Goal: Contribute content

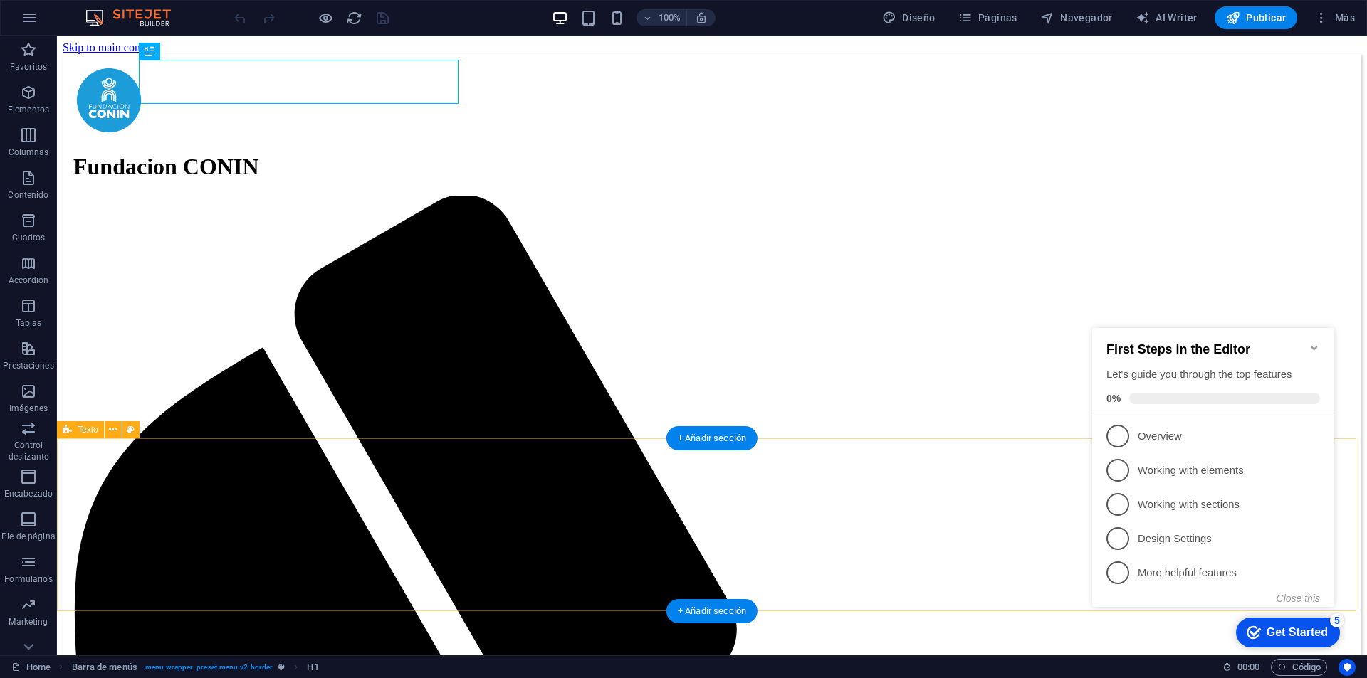
scroll to position [285, 0]
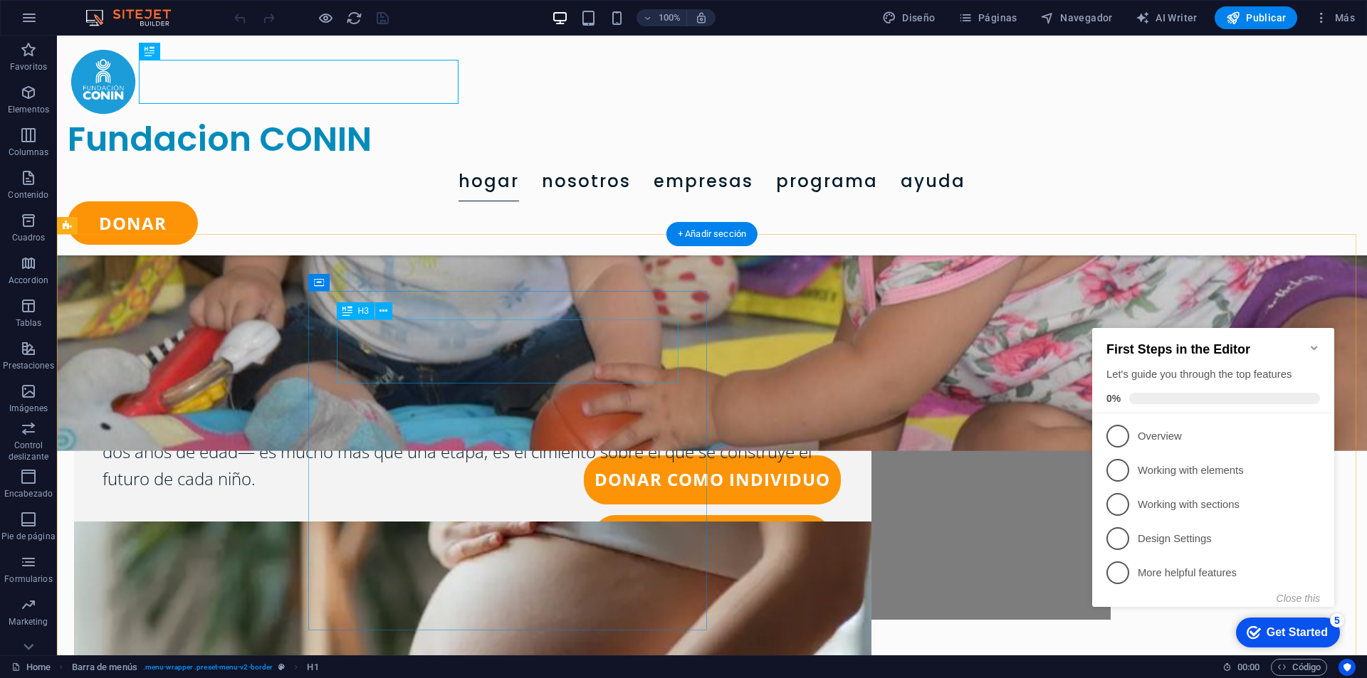
click at [589, 335] on div "Los primeros 1000 dias Donde todo comienza" at bounding box center [472, 352] width 740 height 64
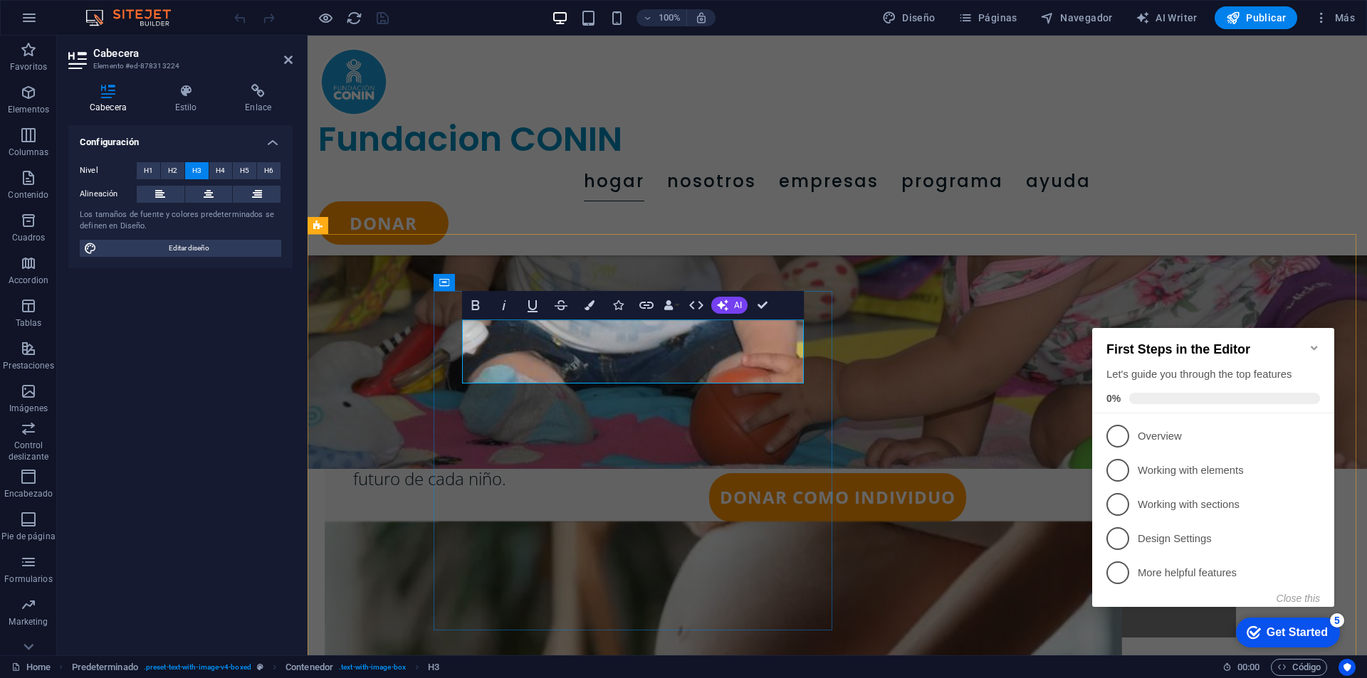
click at [691, 336] on h3 "Los primeros 1000 dias Donde todo comienza" at bounding box center [723, 352] width 740 height 64
click at [825, 251] on div "Los primeros 1000 dias Donde todo comienza Desde el momento en que una nueva vi…" at bounding box center [836, 594] width 1059 height 720
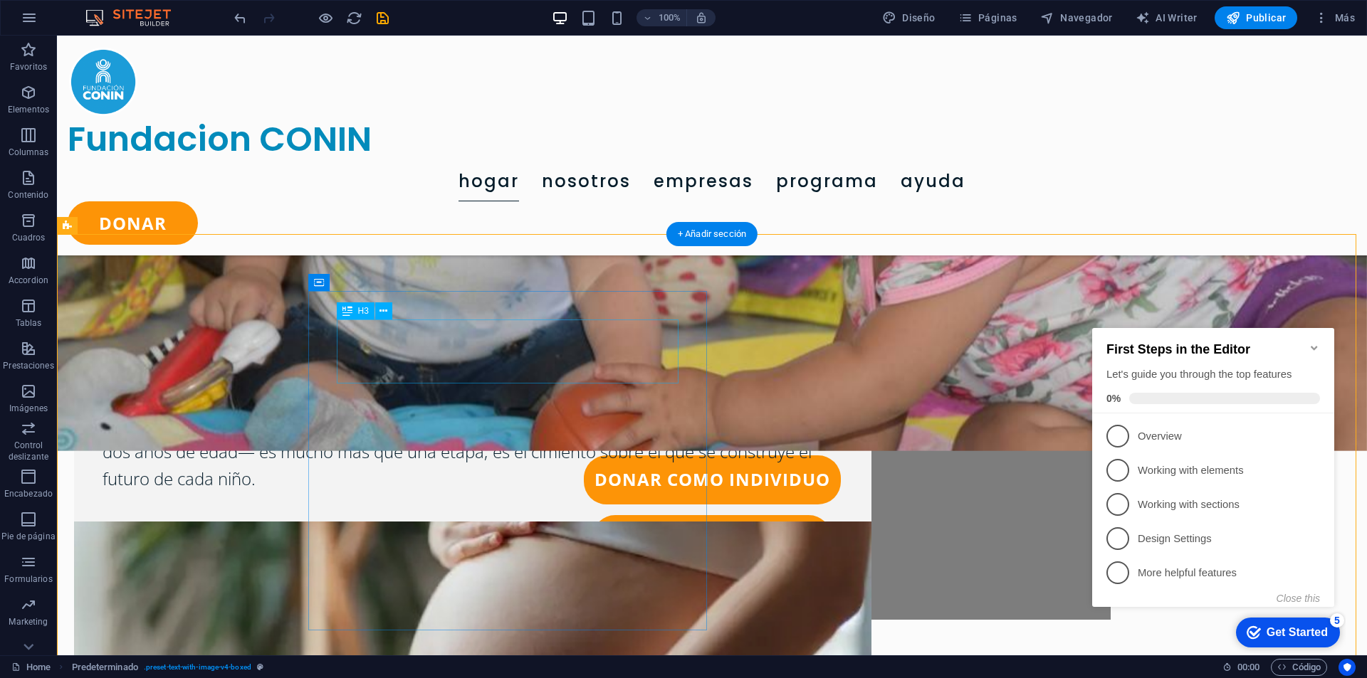
click at [564, 336] on div "Los primeros 1000 dias Donde todo comienza" at bounding box center [472, 352] width 740 height 64
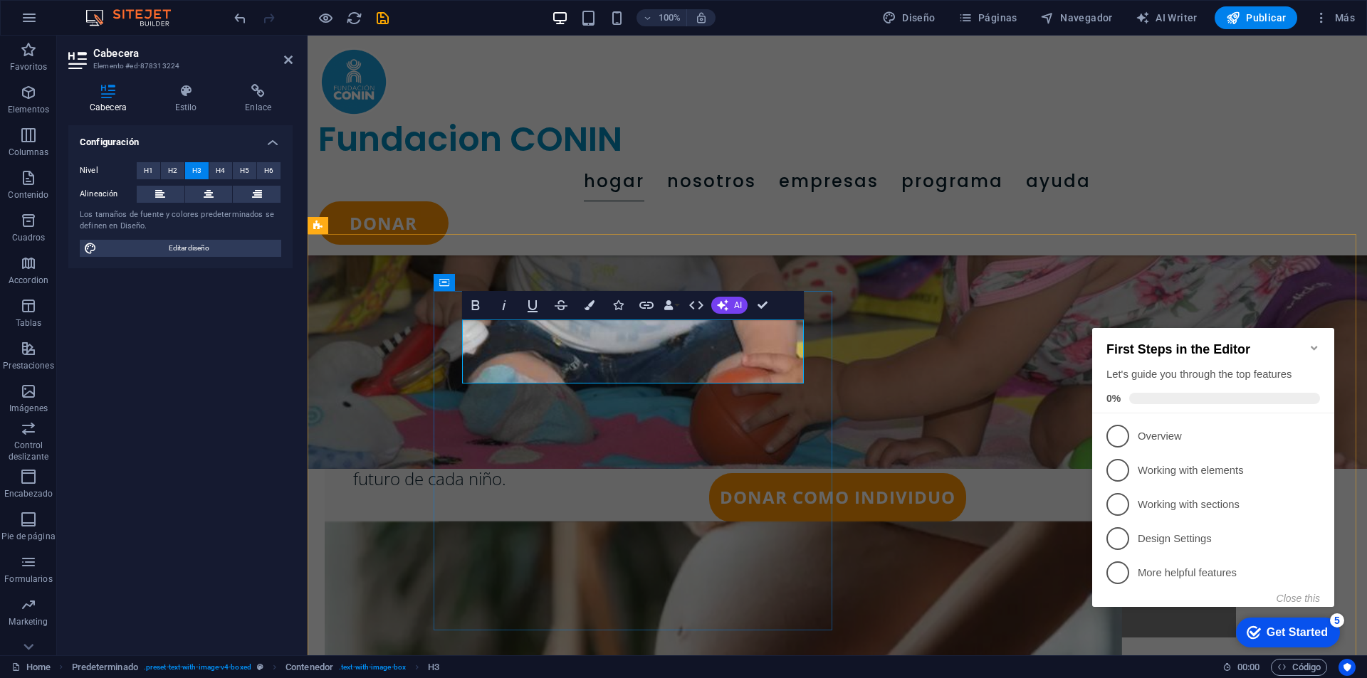
click at [700, 339] on h3 "Los primeros 1000 dias Donde todo comienza" at bounding box center [723, 352] width 740 height 64
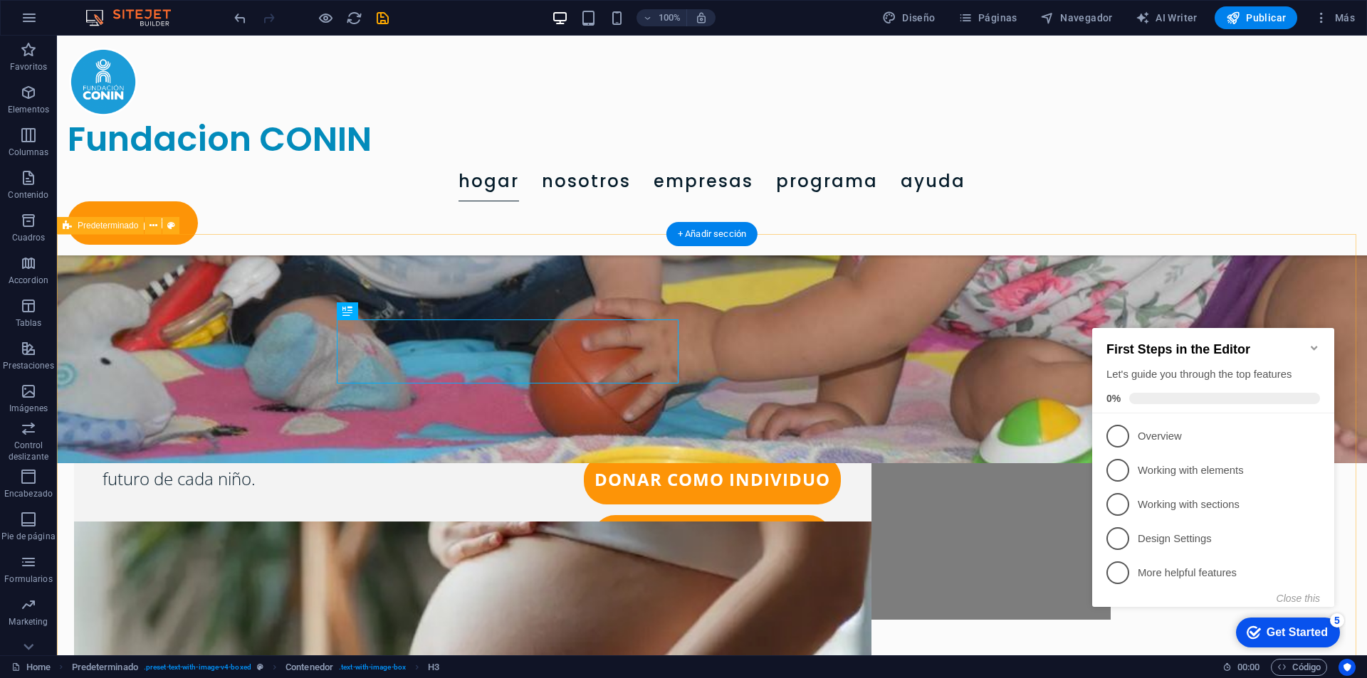
scroll to position [356, 0]
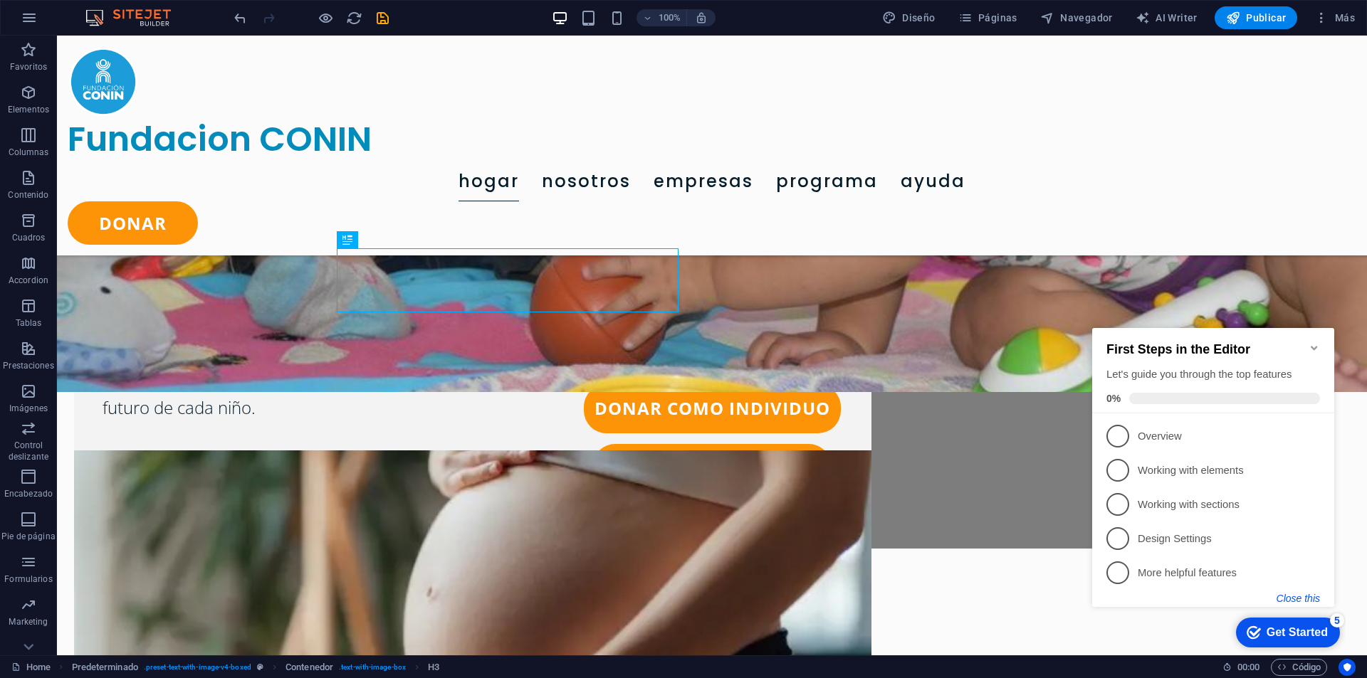
click at [1308, 601] on button "Close this" at bounding box center [1297, 598] width 43 height 11
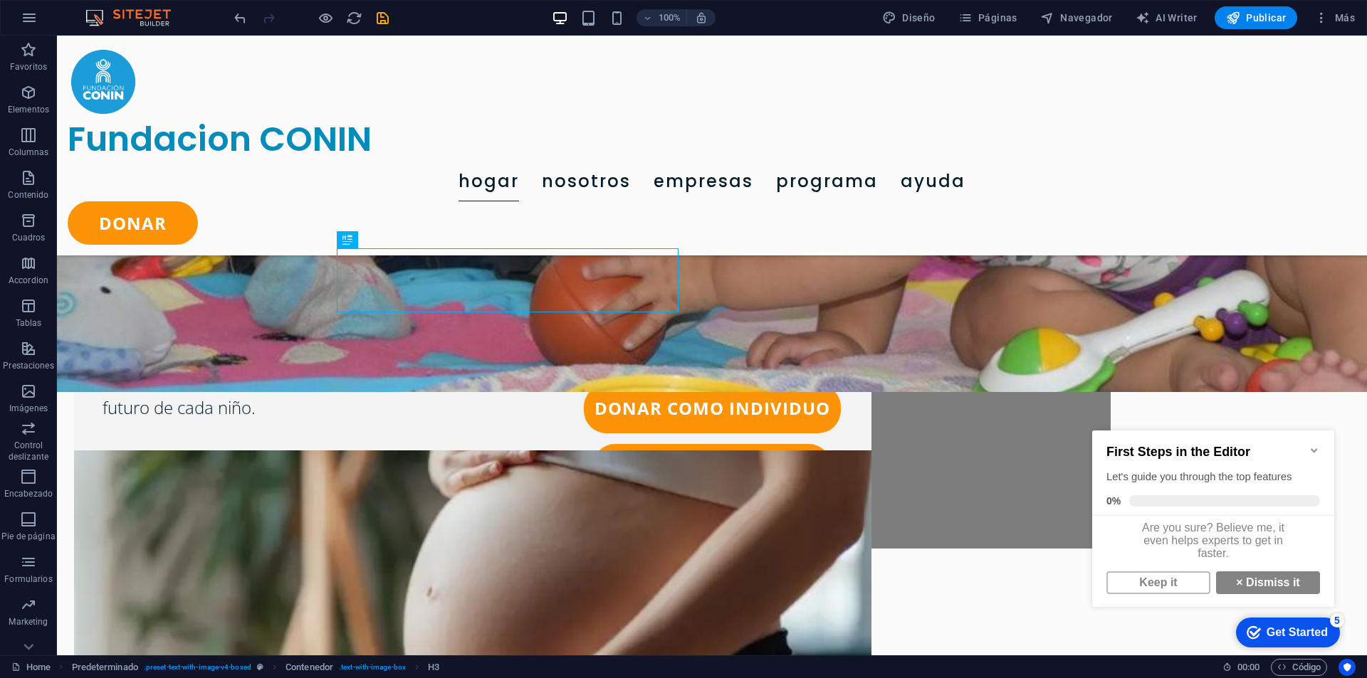
click at [1315, 445] on icon "Minimize checklist" at bounding box center [1313, 450] width 11 height 11
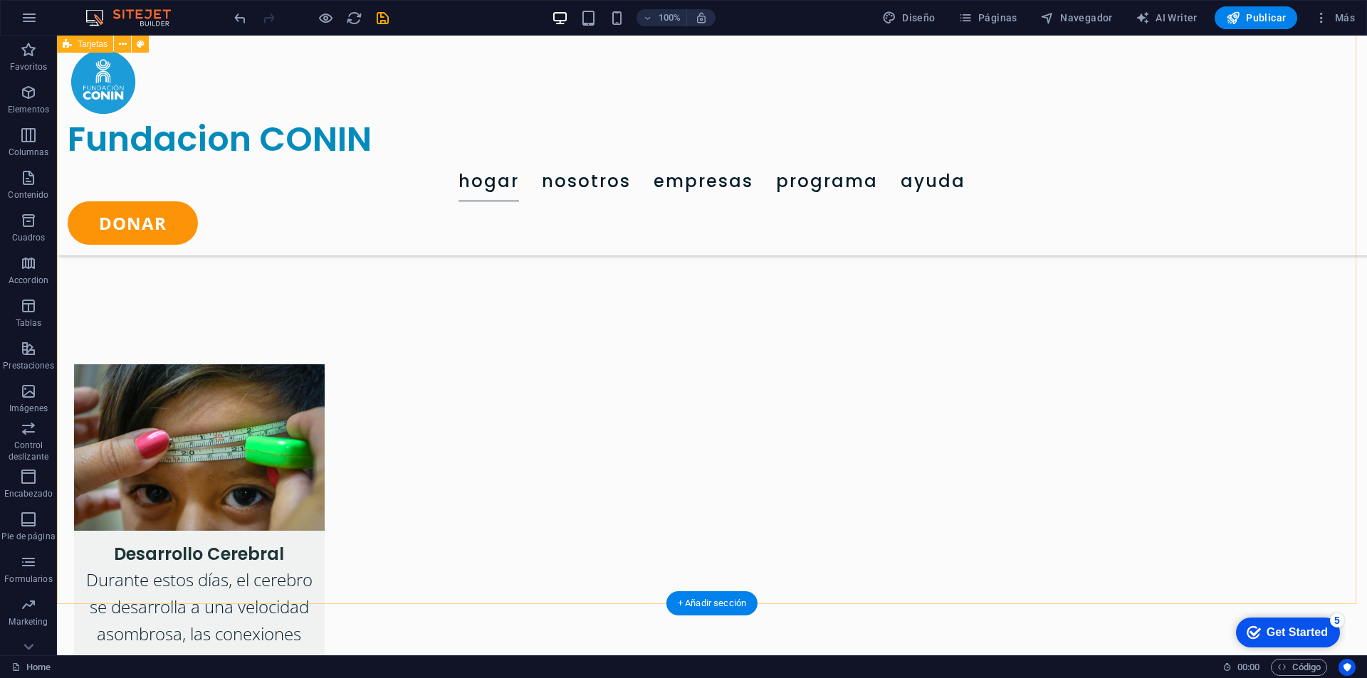
scroll to position [1281, 0]
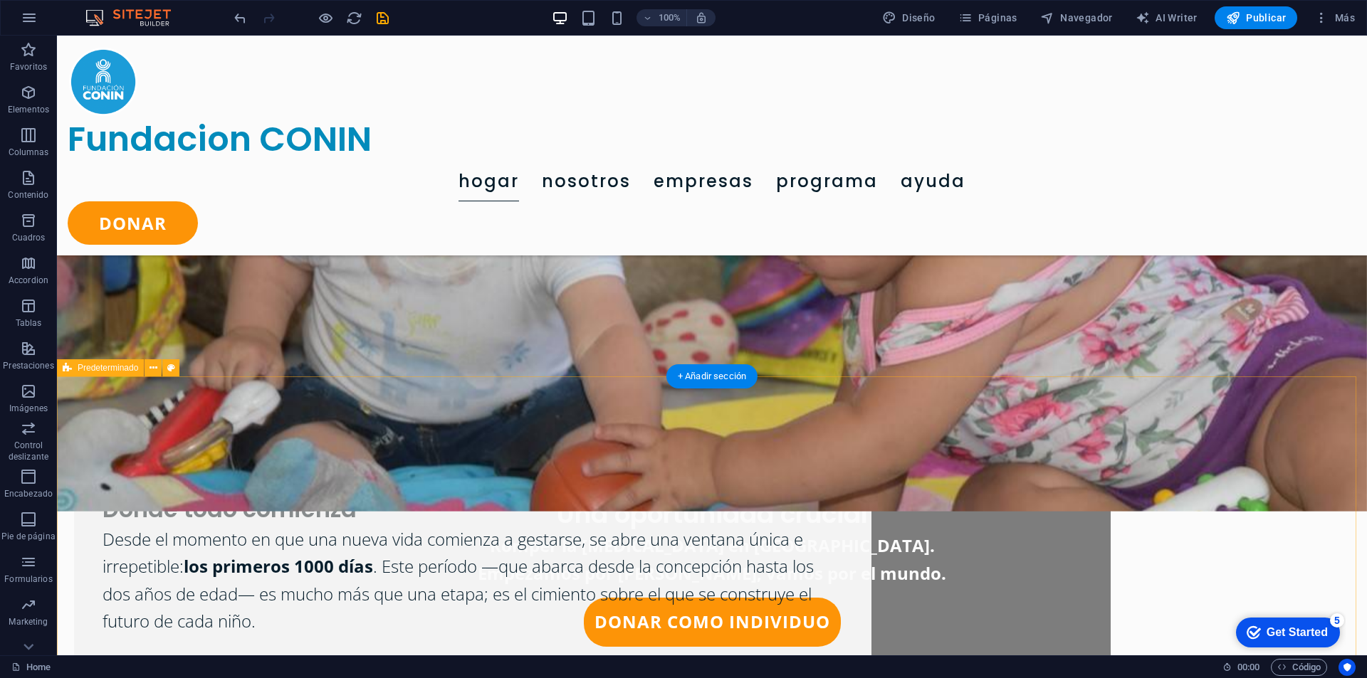
scroll to position [214, 0]
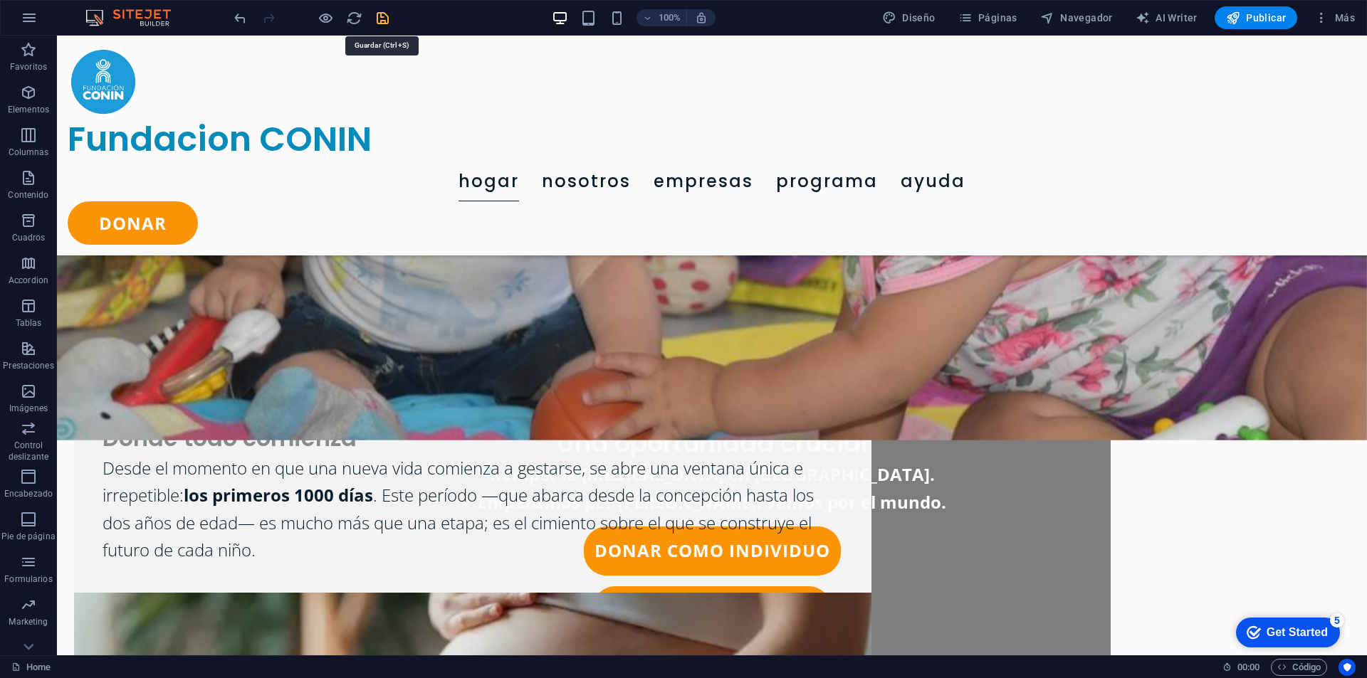
click at [377, 14] on icon "save" at bounding box center [382, 18] width 16 height 16
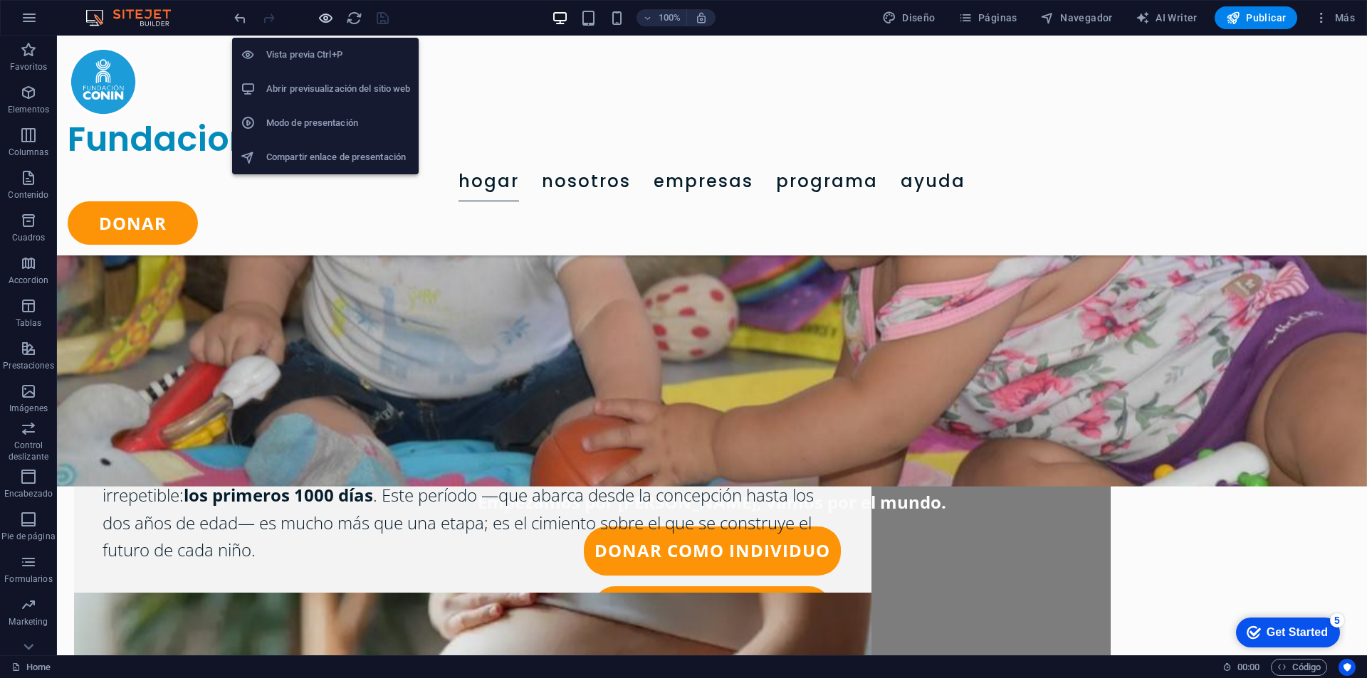
click at [325, 19] on icon "button" at bounding box center [325, 18] width 16 height 16
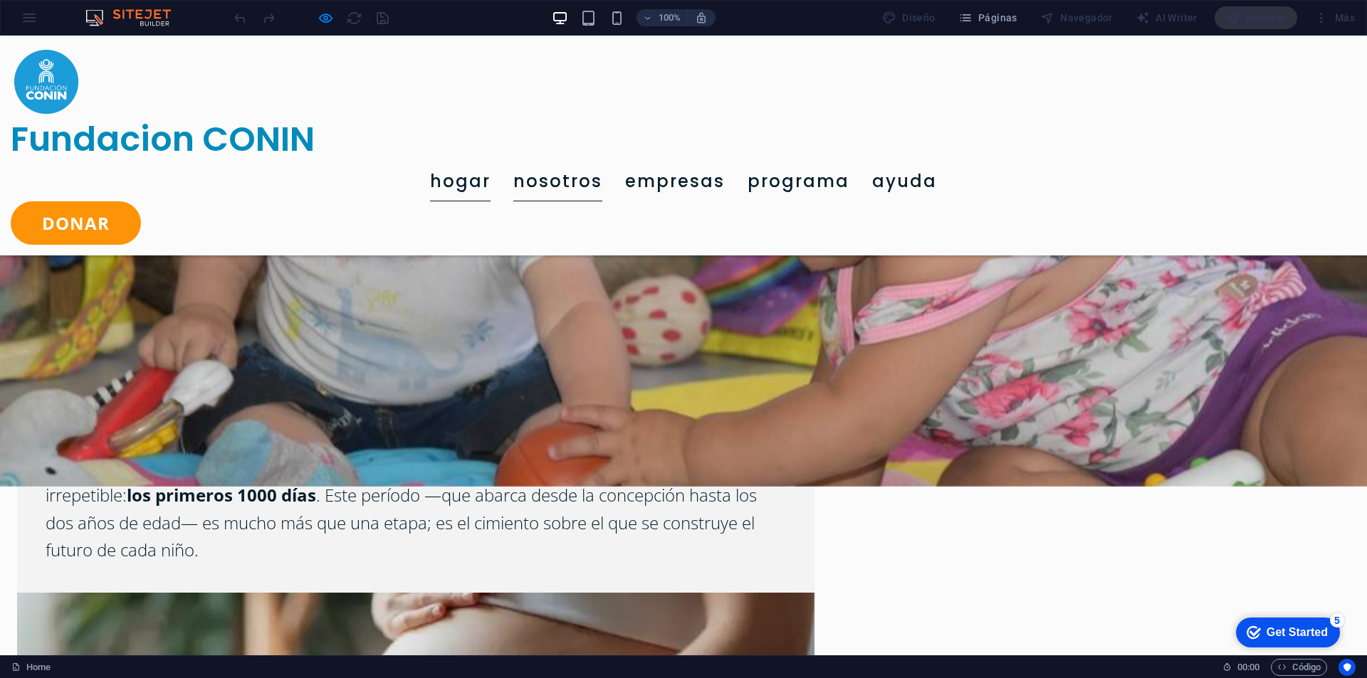
click at [602, 162] on link "Nosotros" at bounding box center [557, 182] width 89 height 40
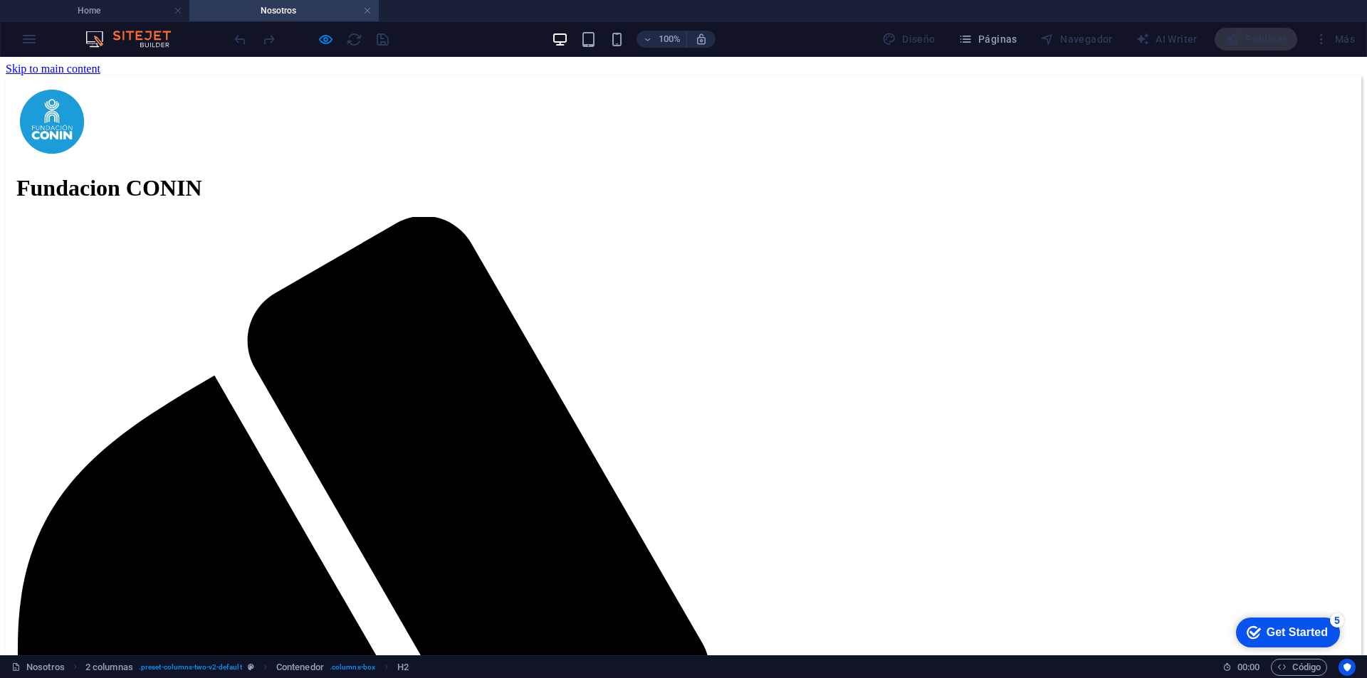
scroll to position [0, 0]
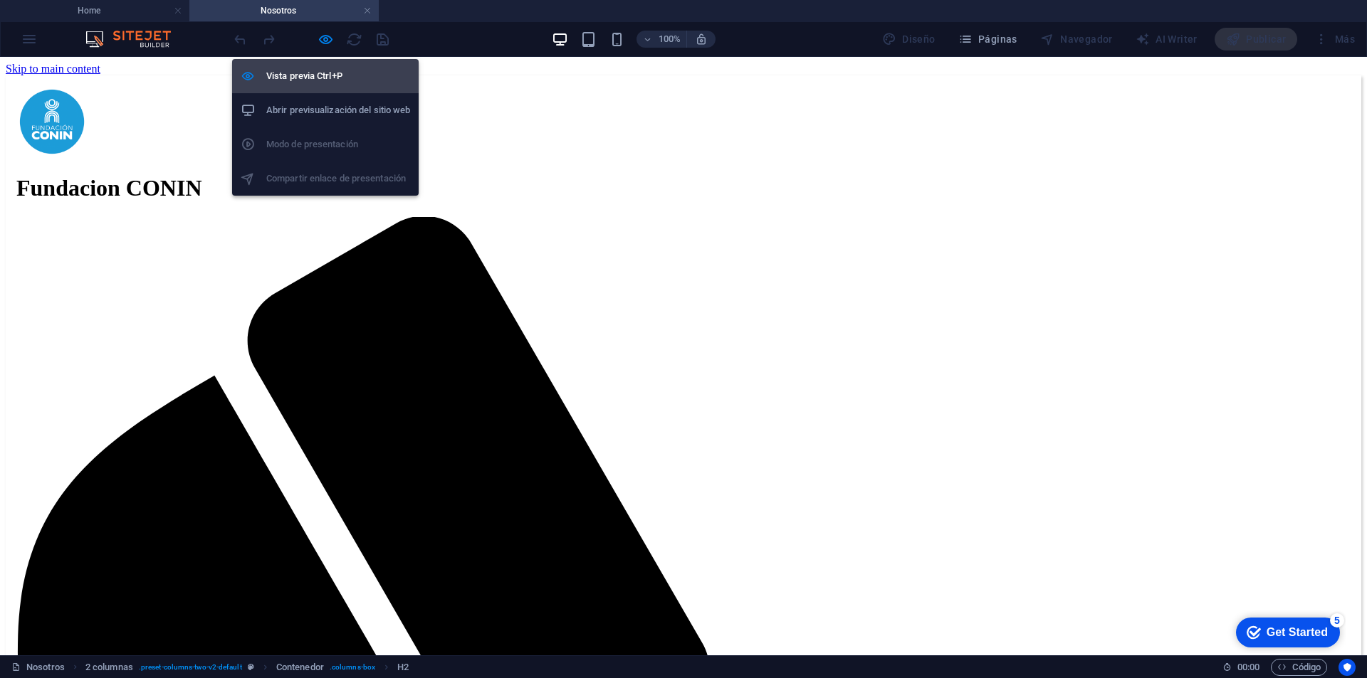
click at [258, 67] on li "Vista previa Ctrl+P" at bounding box center [325, 76] width 186 height 34
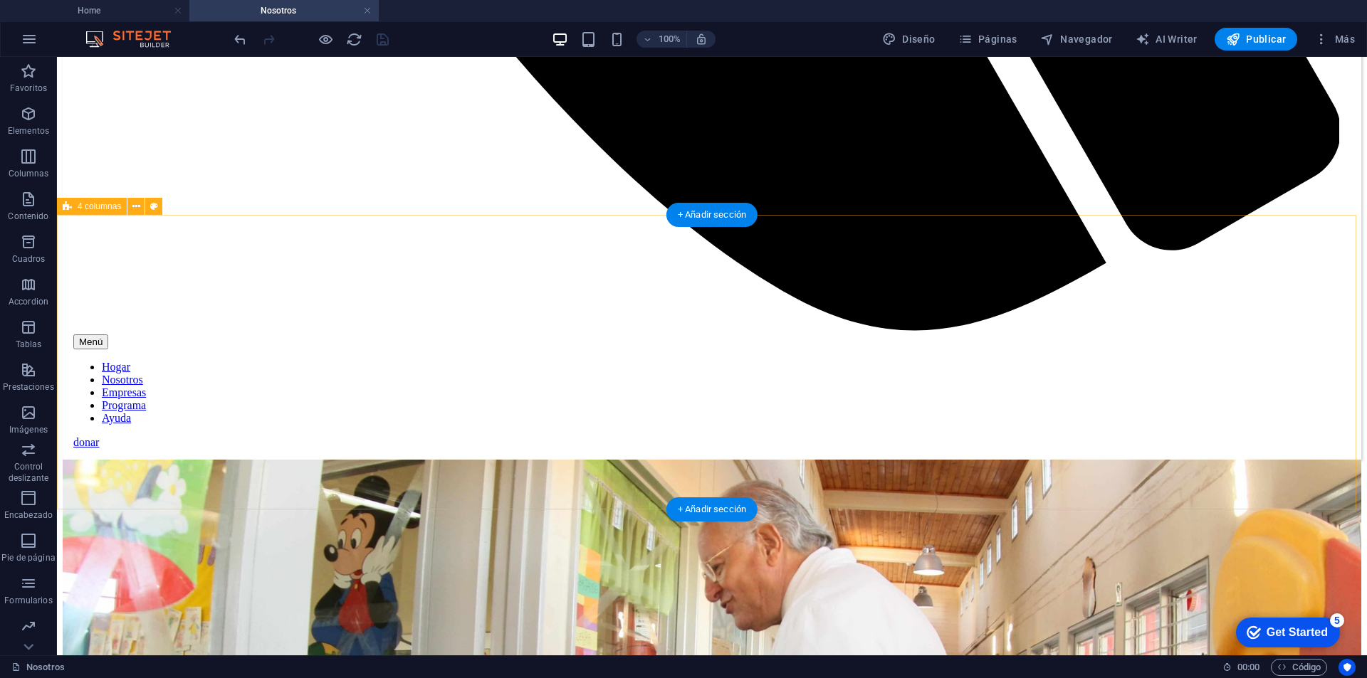
scroll to position [1779, 0]
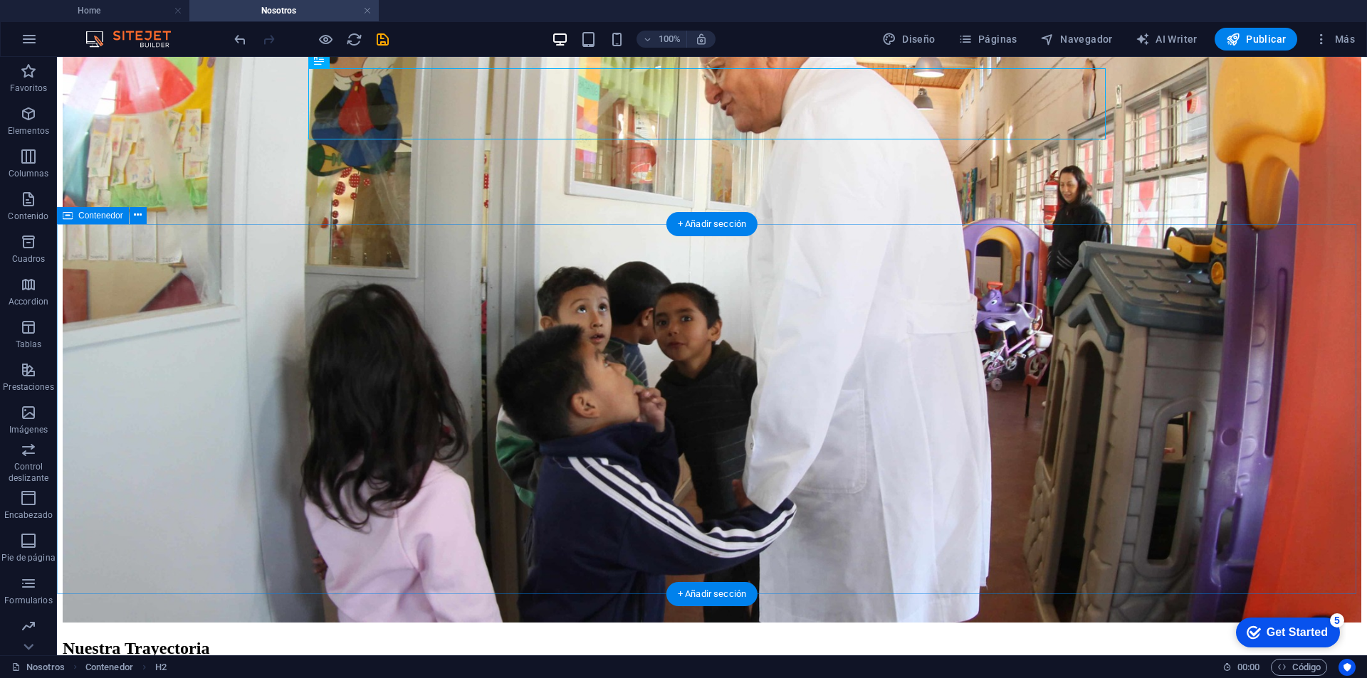
scroll to position [1993, 0]
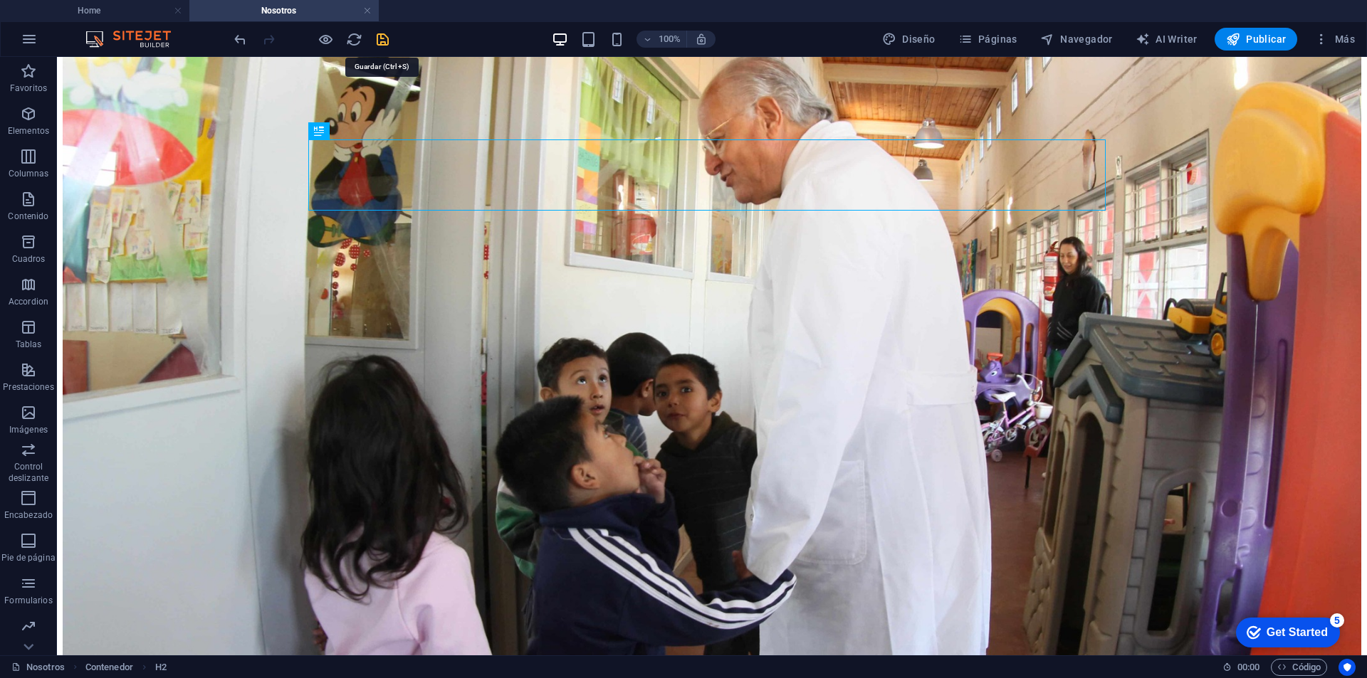
click at [387, 41] on icon "save" at bounding box center [382, 39] width 16 height 16
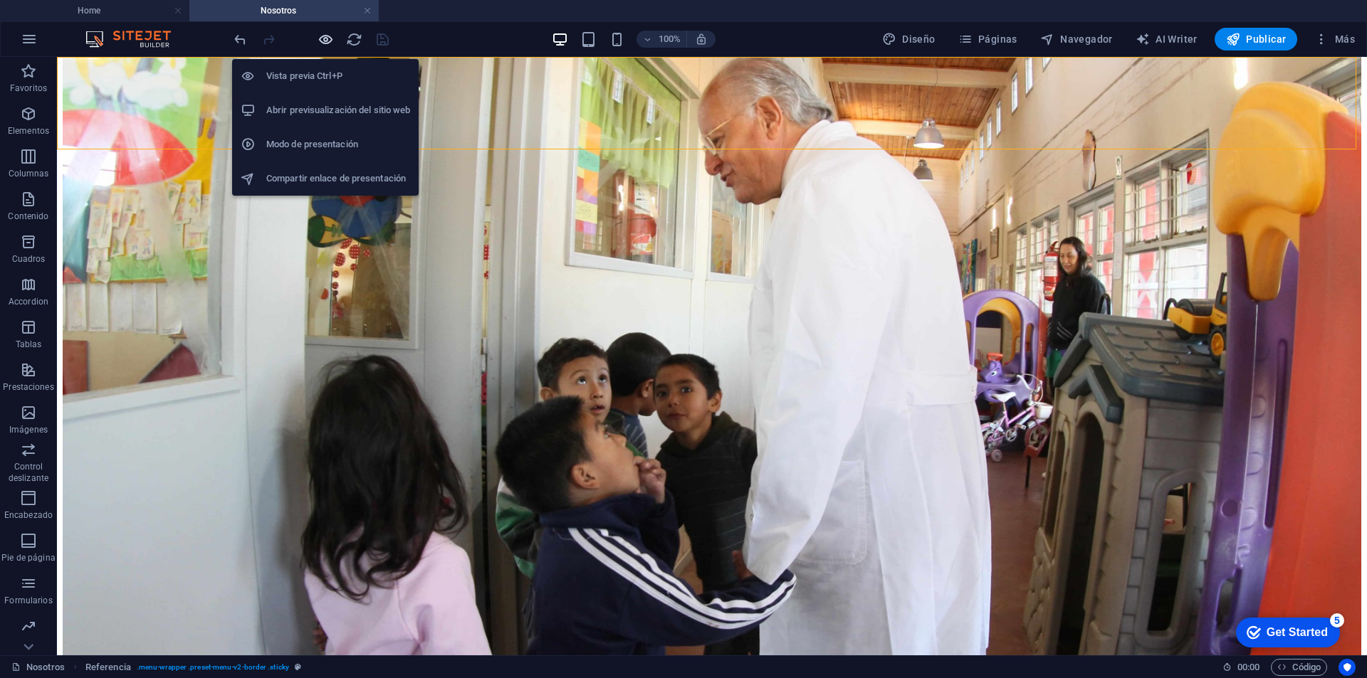
click at [317, 36] on icon "button" at bounding box center [325, 39] width 16 height 16
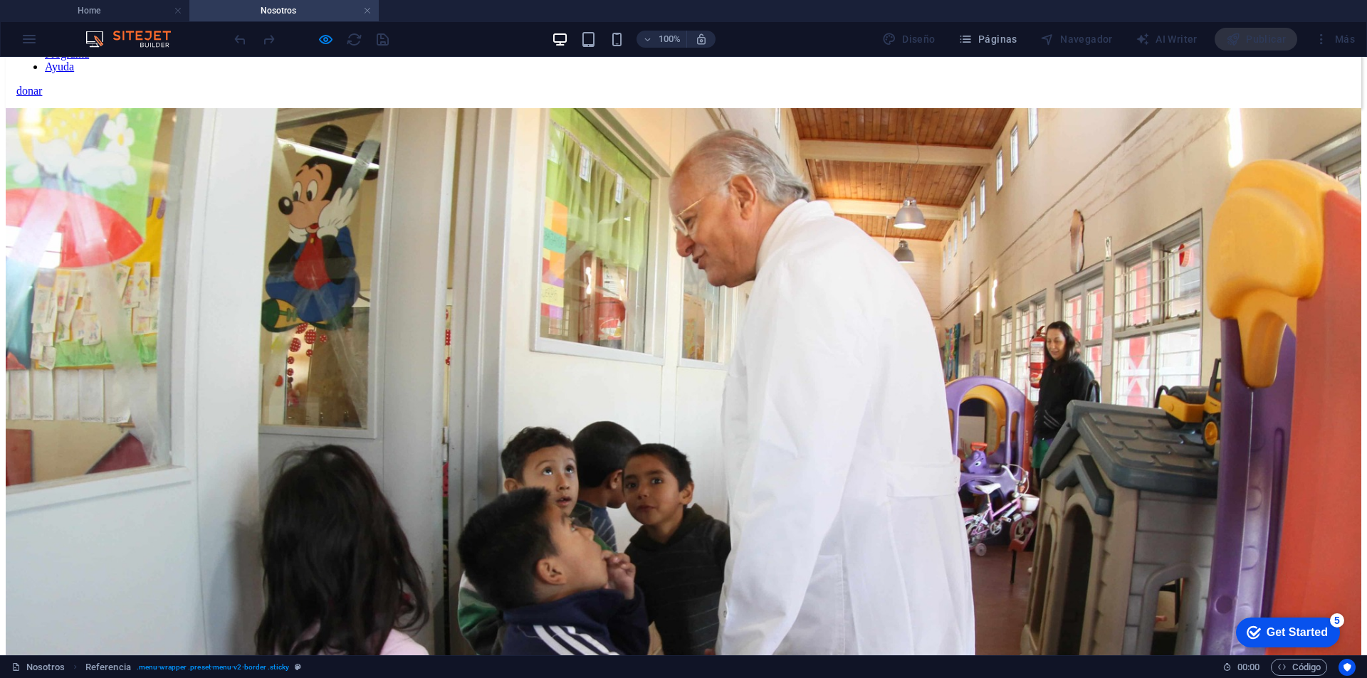
click at [89, 47] on link "Empresas" at bounding box center [67, 41] width 44 height 12
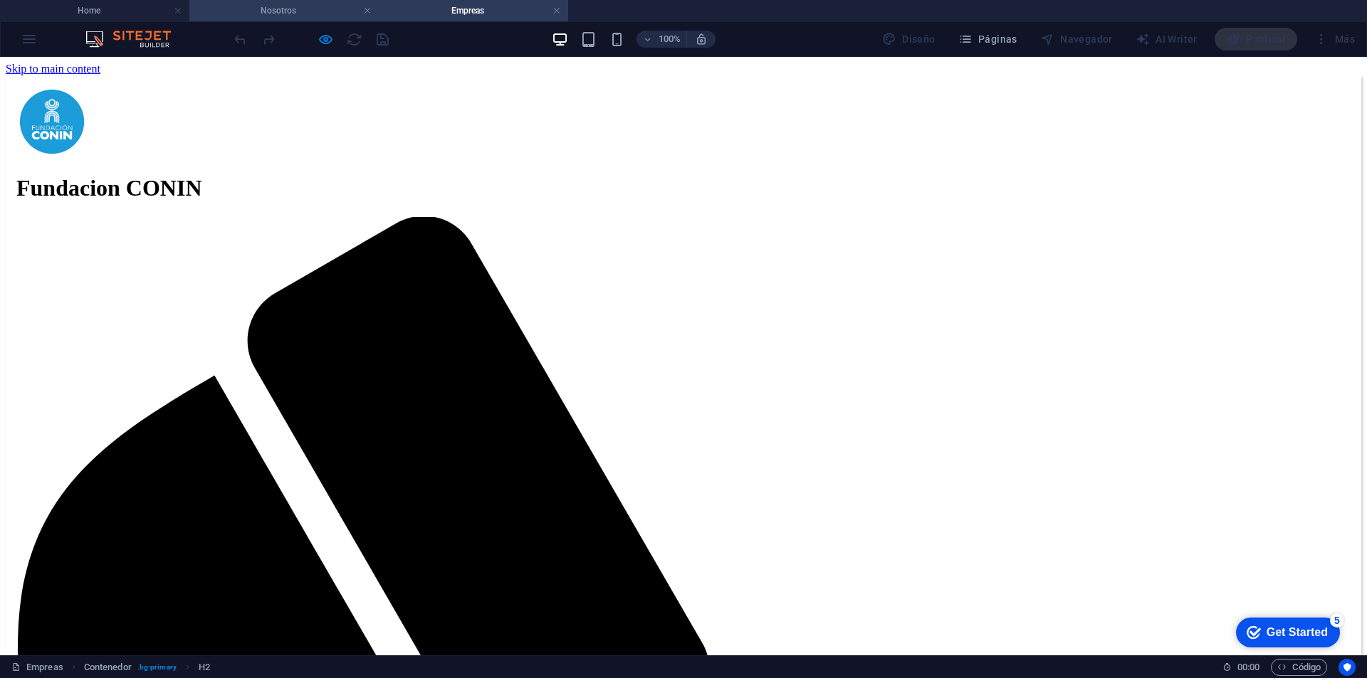
scroll to position [0, 0]
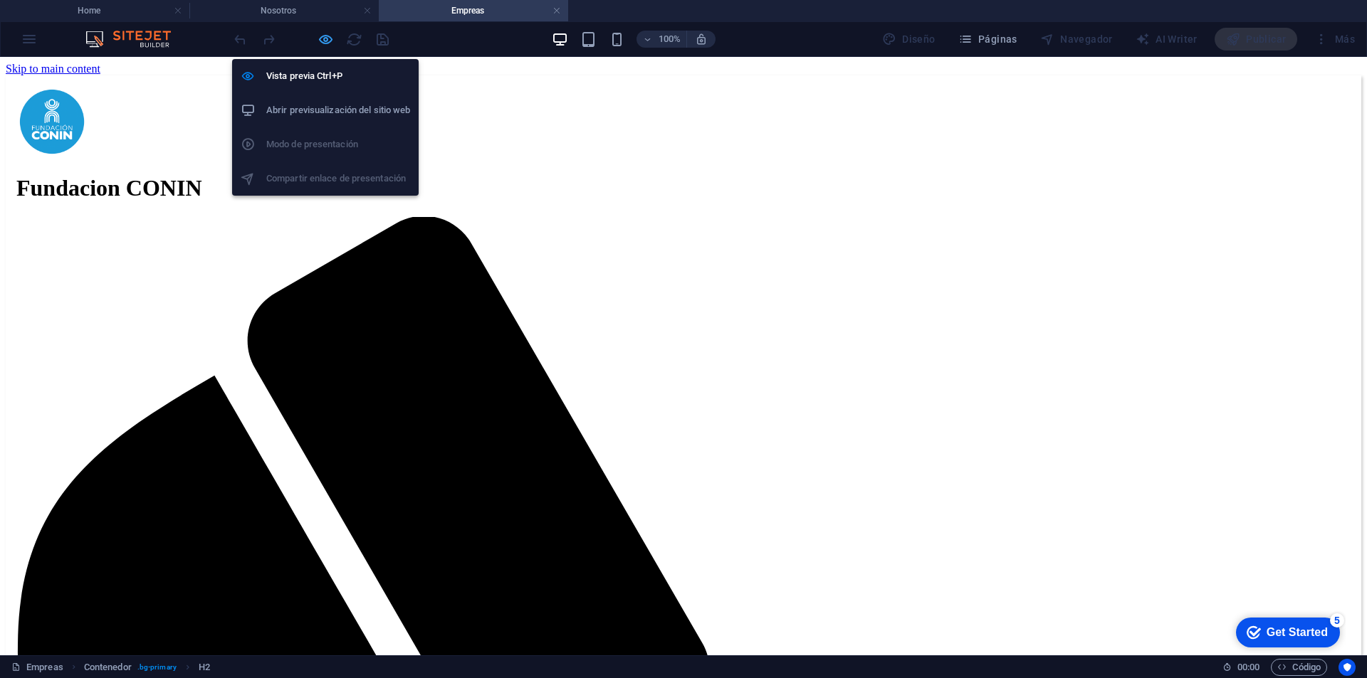
click at [327, 41] on icon "button" at bounding box center [325, 39] width 16 height 16
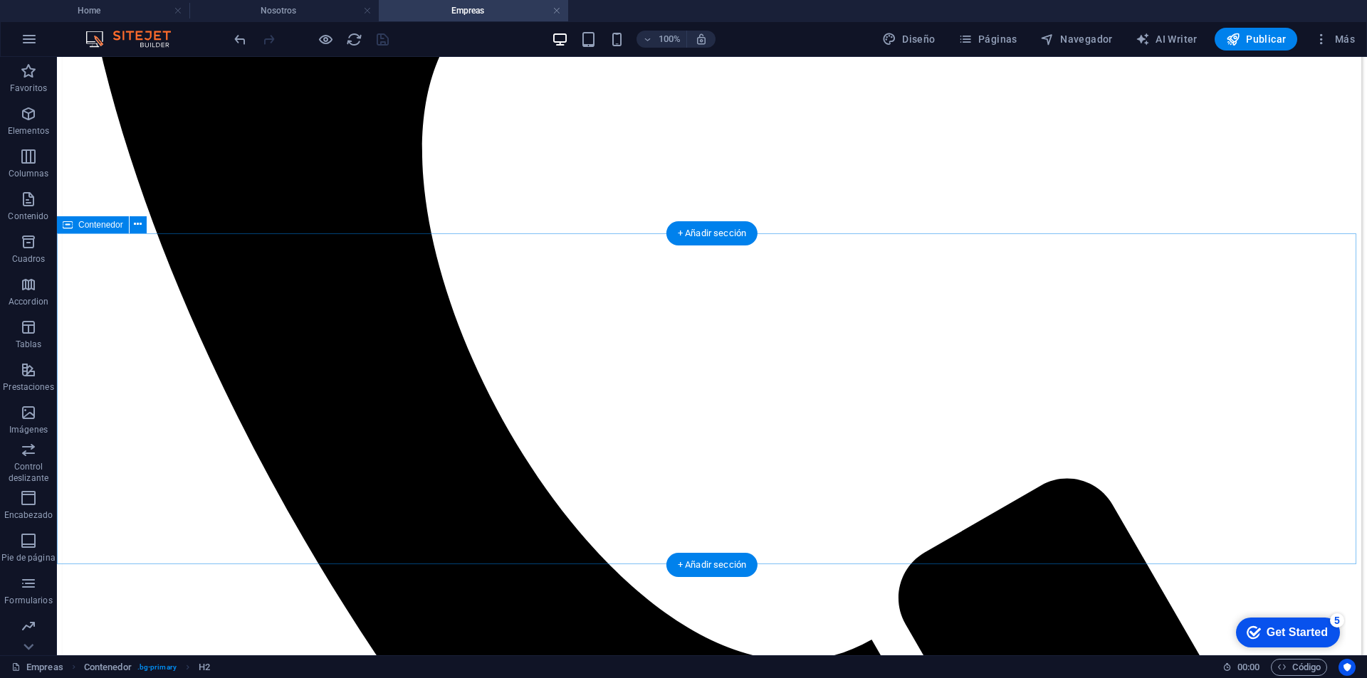
scroll to position [854, 0]
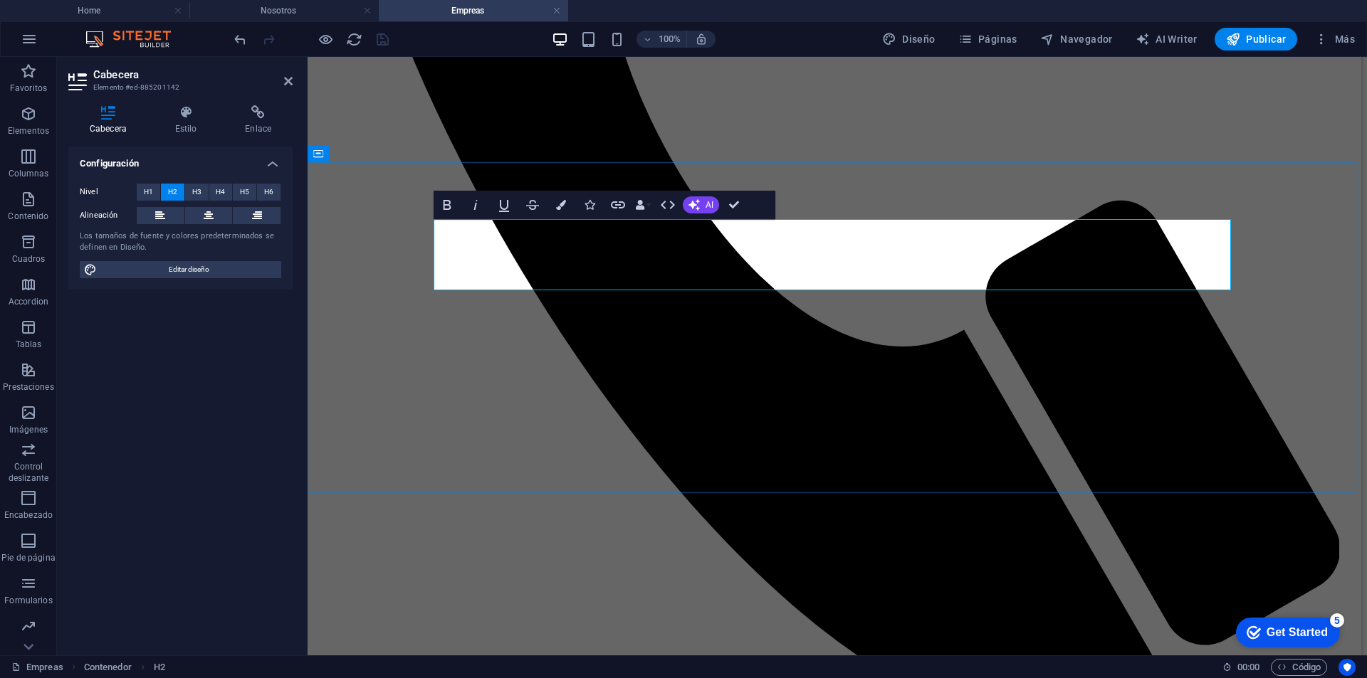
drag, startPoint x: 708, startPoint y: 275, endPoint x: 675, endPoint y: 277, distance: 32.8
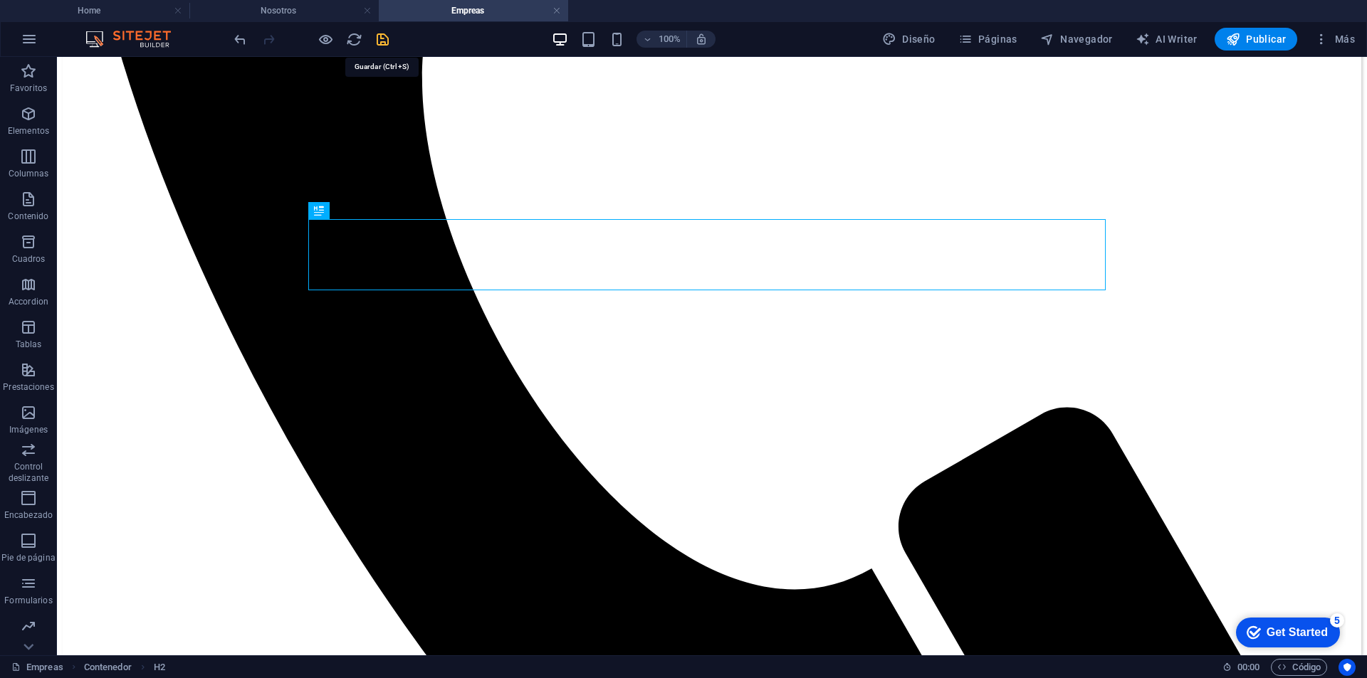
click at [384, 45] on icon "save" at bounding box center [382, 39] width 16 height 16
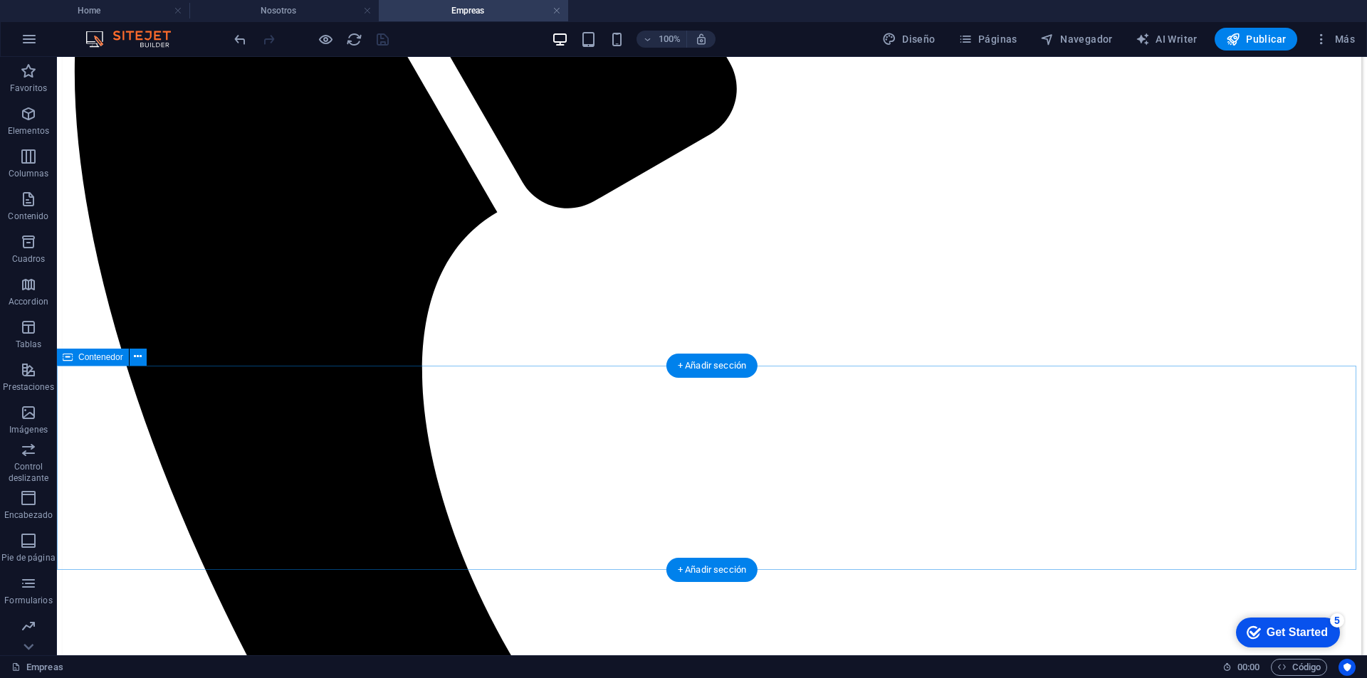
scroll to position [278, 0]
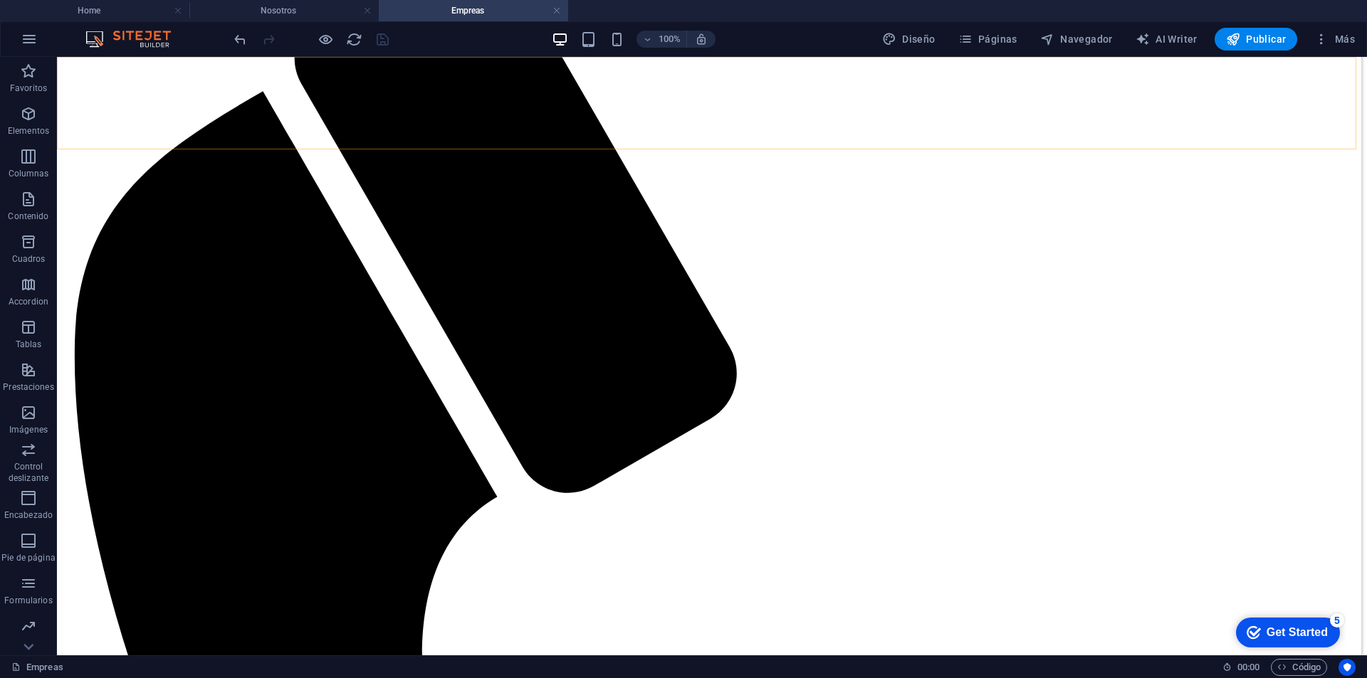
click at [322, 34] on icon "button" at bounding box center [325, 39] width 16 height 16
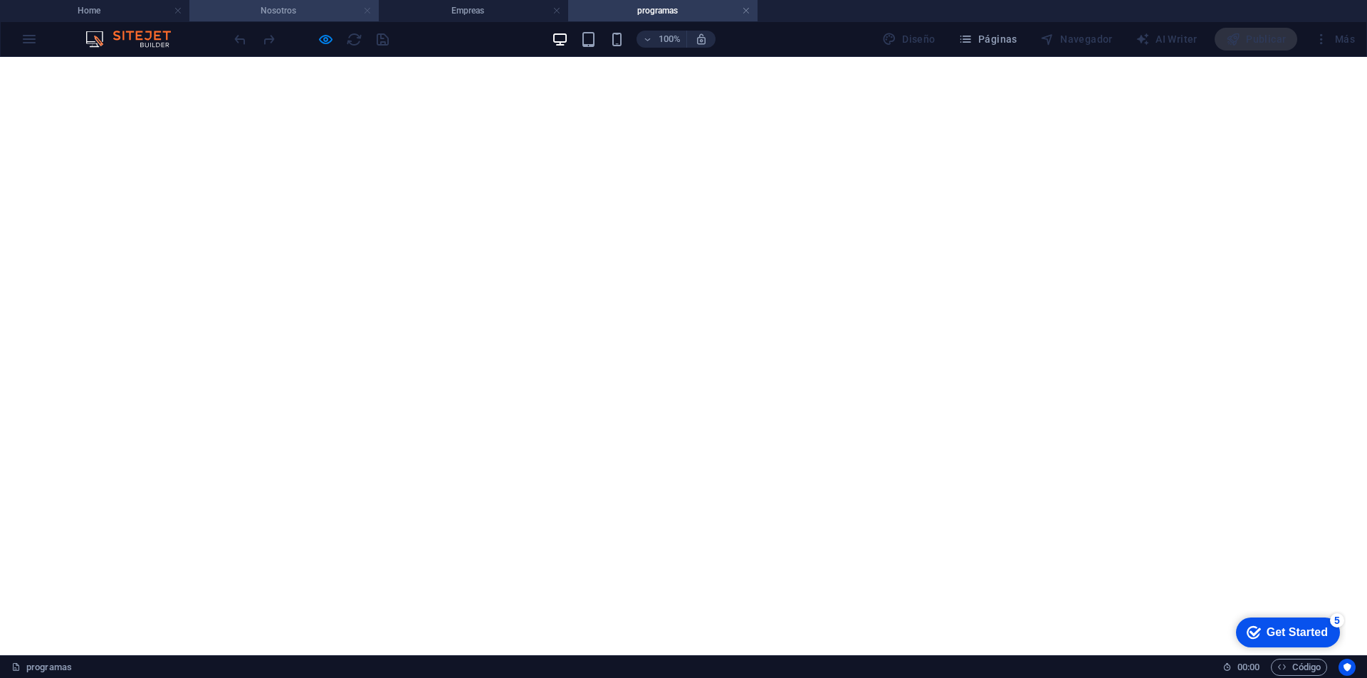
click at [364, 13] on link at bounding box center [367, 11] width 9 height 14
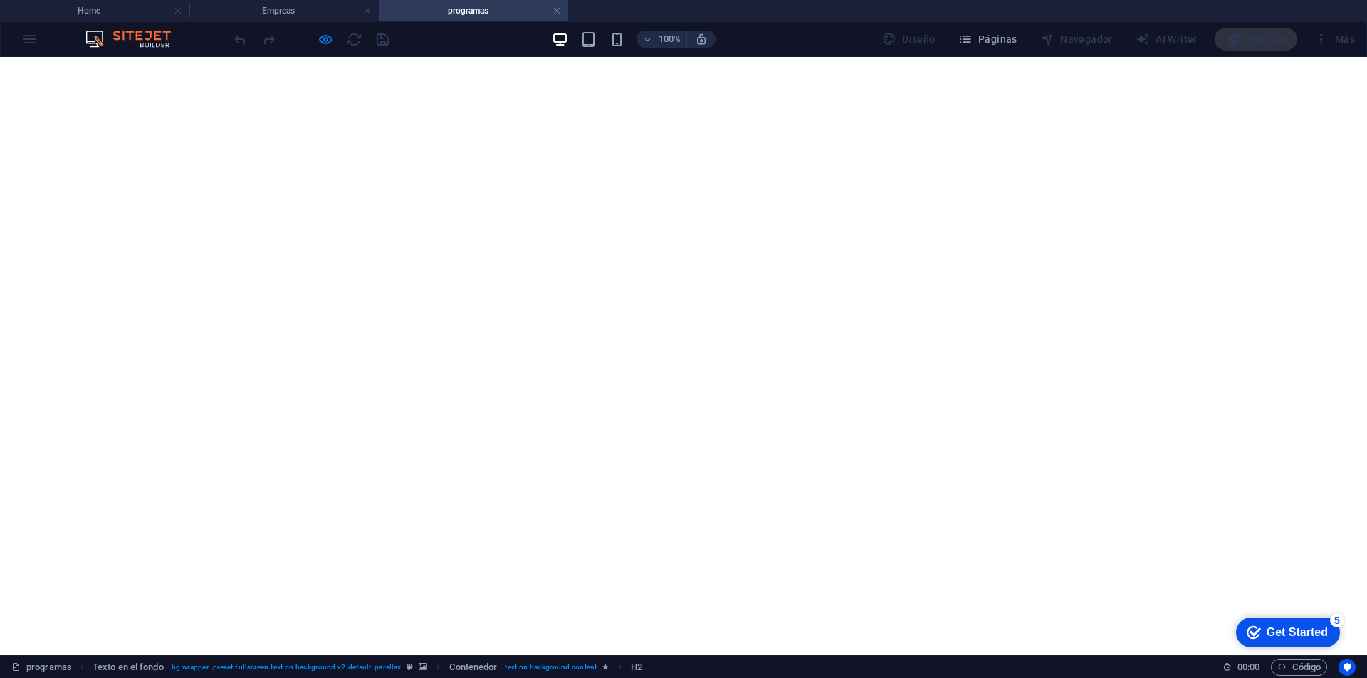
click at [364, 13] on link at bounding box center [367, 11] width 9 height 14
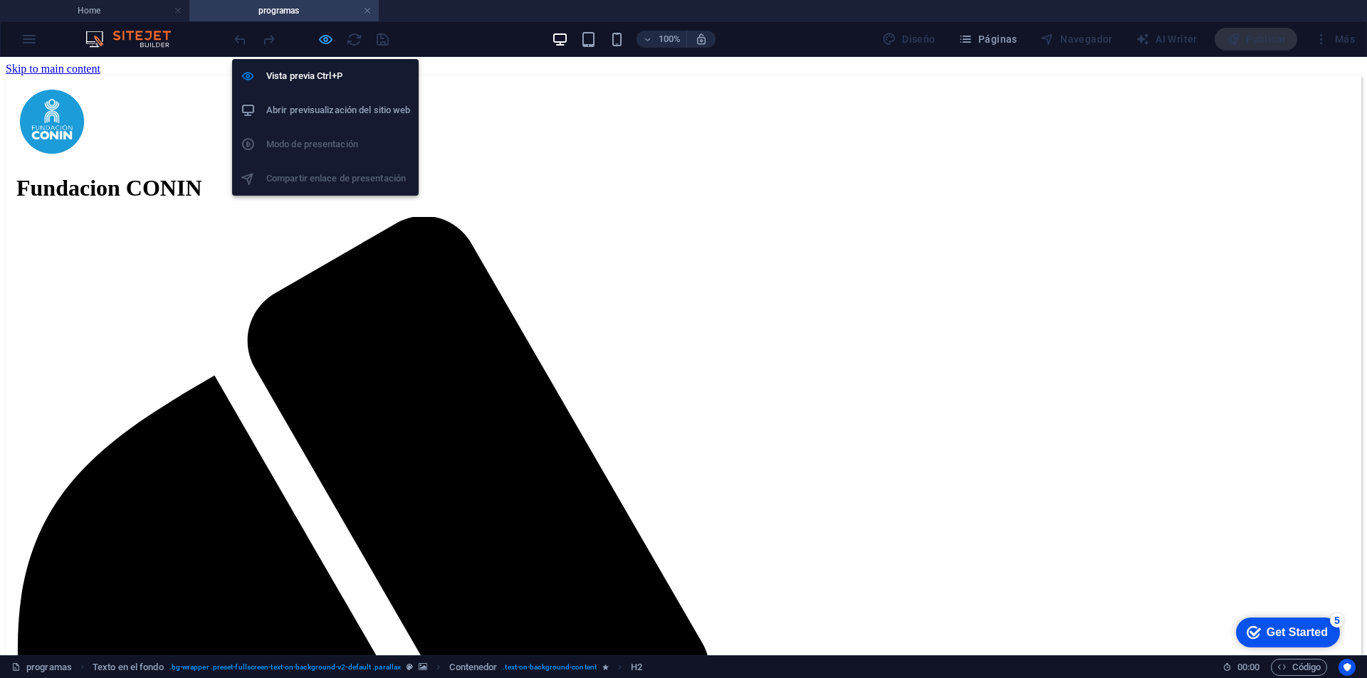
click at [327, 41] on icon "button" at bounding box center [325, 39] width 16 height 16
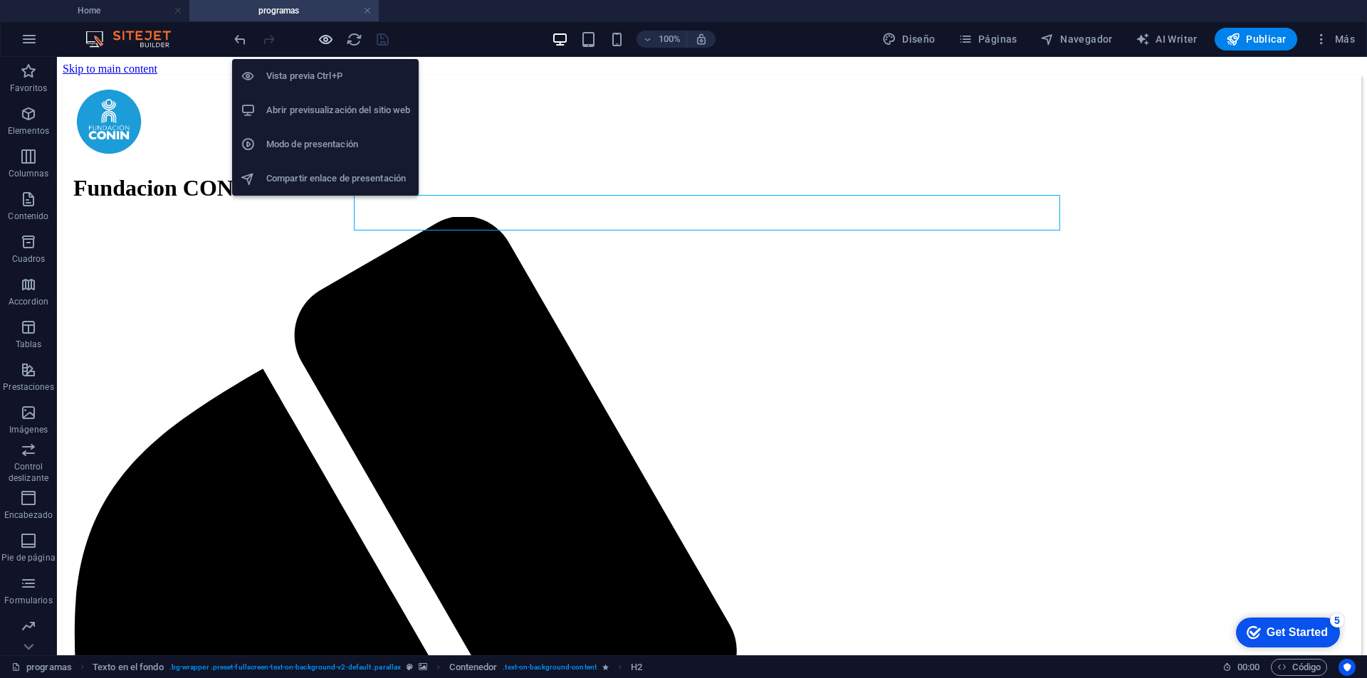
click at [330, 42] on icon "button" at bounding box center [325, 39] width 16 height 16
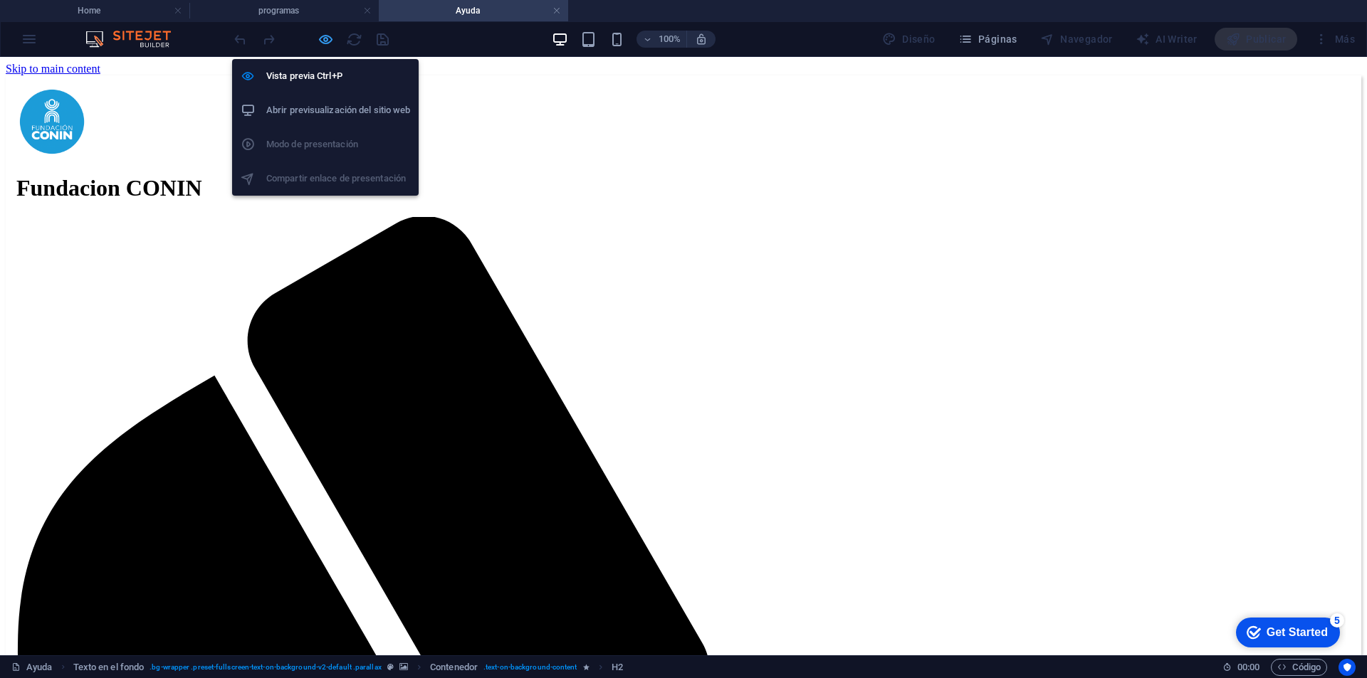
click at [324, 38] on icon "button" at bounding box center [325, 39] width 16 height 16
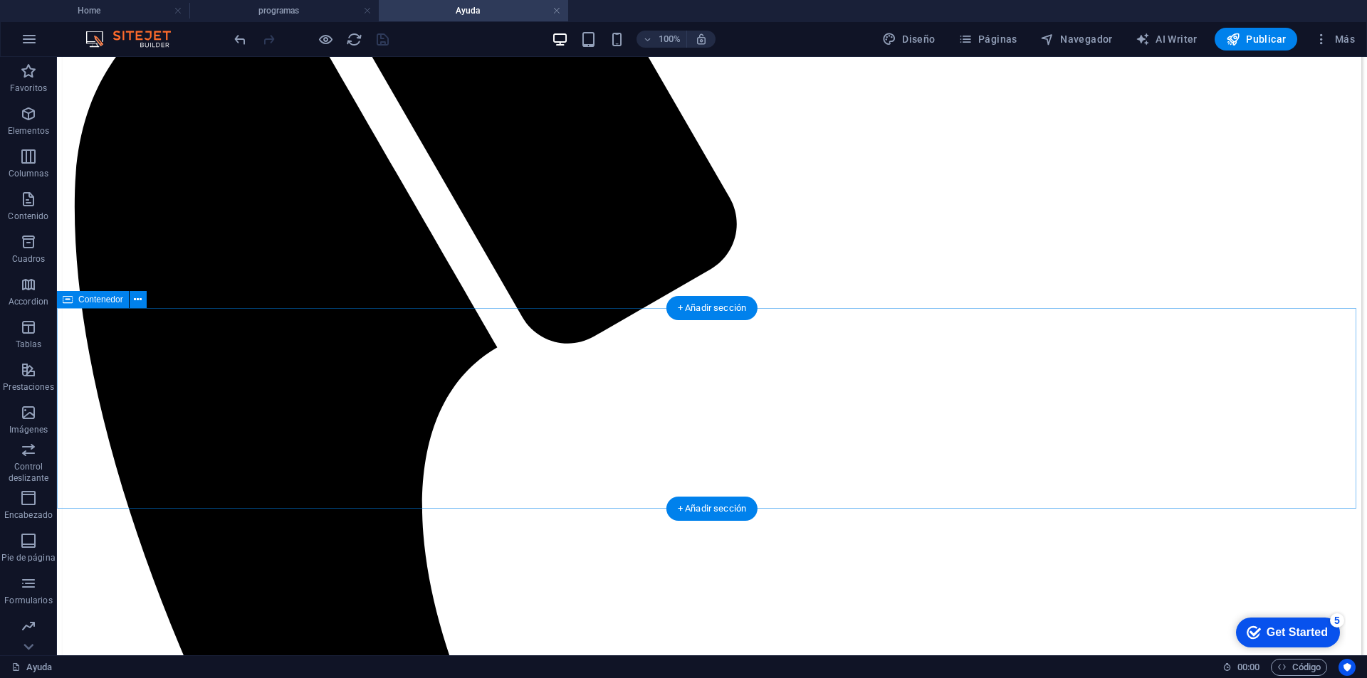
scroll to position [356, 0]
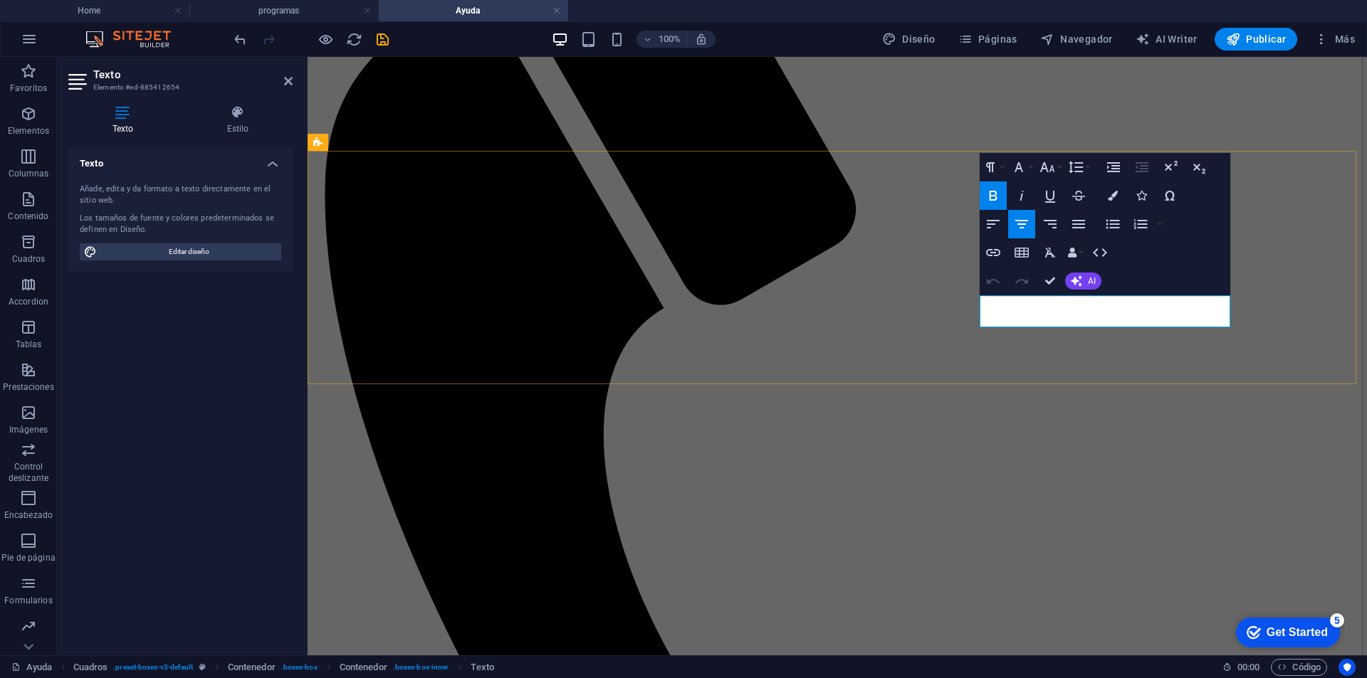
drag, startPoint x: 1217, startPoint y: 311, endPoint x: 1116, endPoint y: 316, distance: 101.2
click span "consciencia"
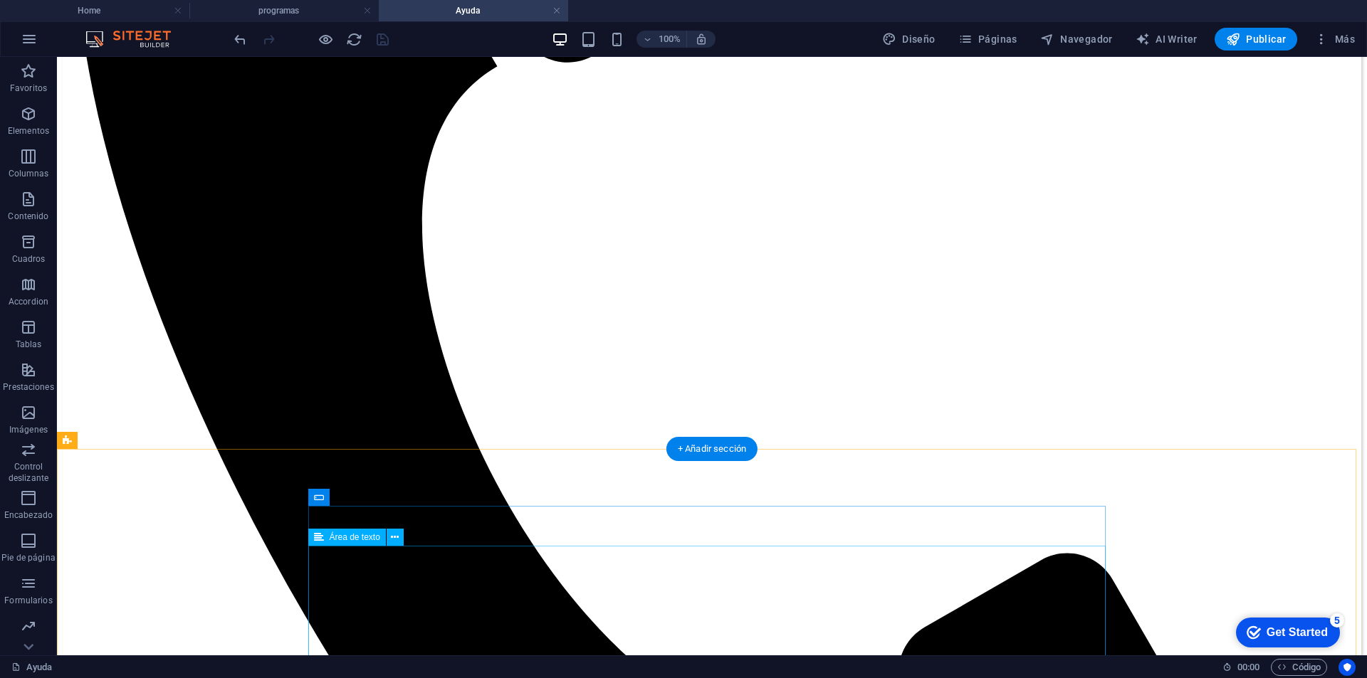
scroll to position [993, 0]
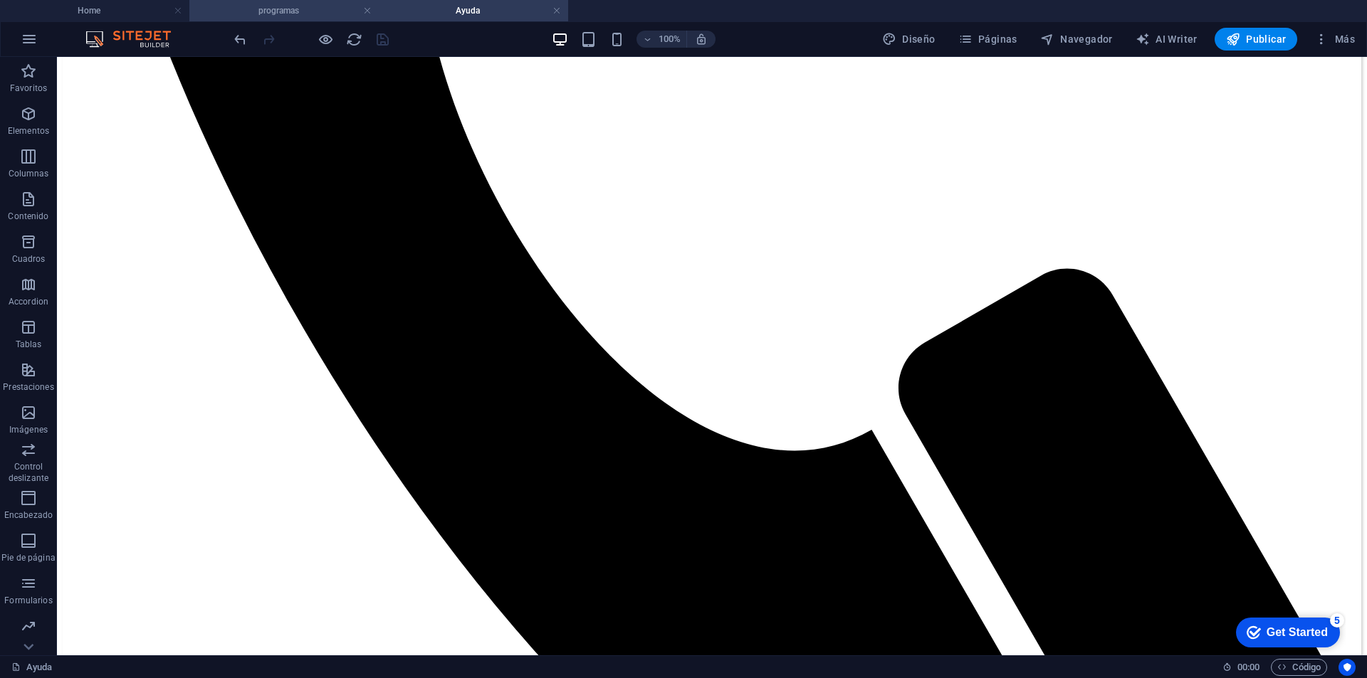
click at [258, 9] on h4 "programas" at bounding box center [283, 11] width 189 height 16
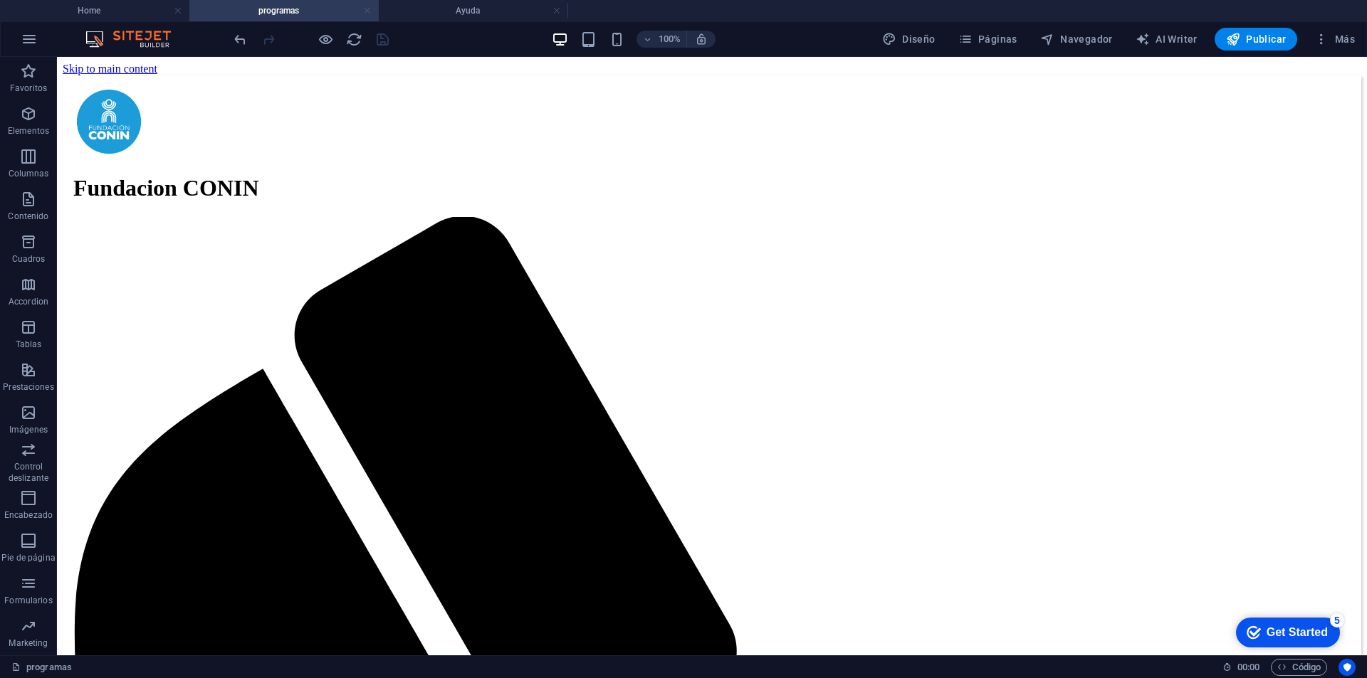
click at [364, 11] on link at bounding box center [367, 11] width 9 height 14
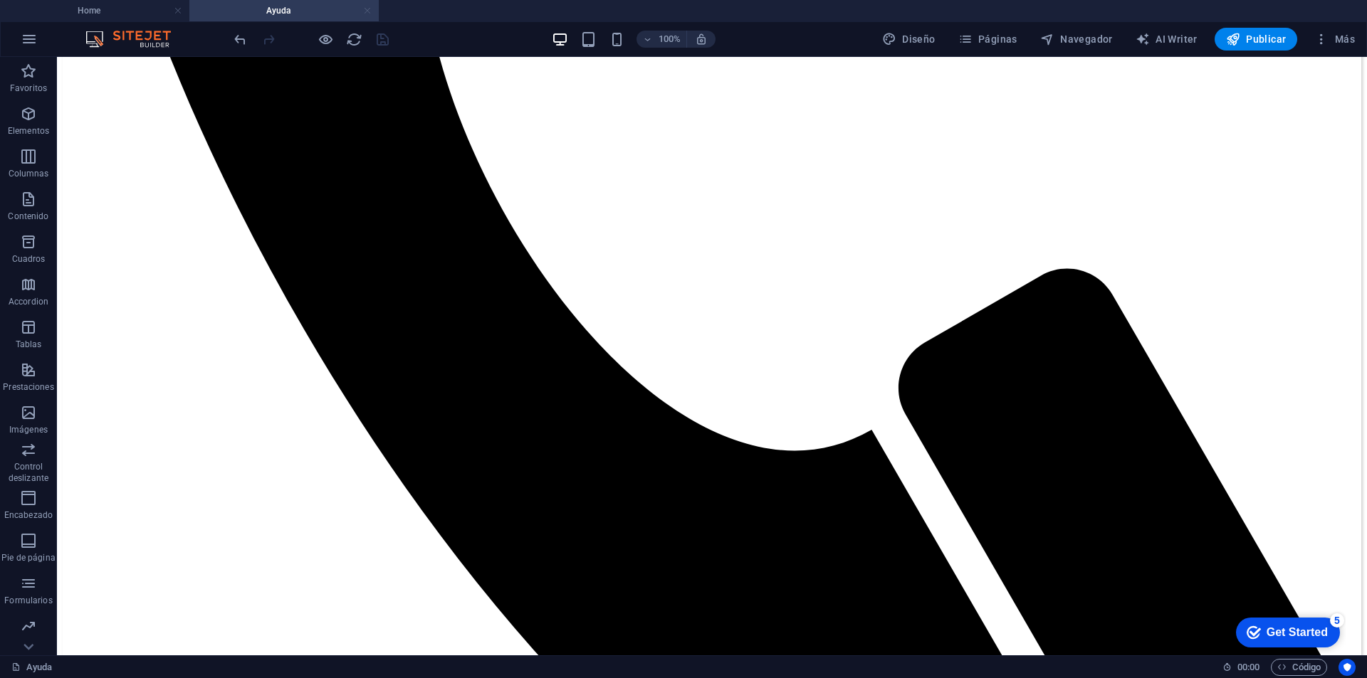
click at [367, 9] on link at bounding box center [367, 11] width 9 height 14
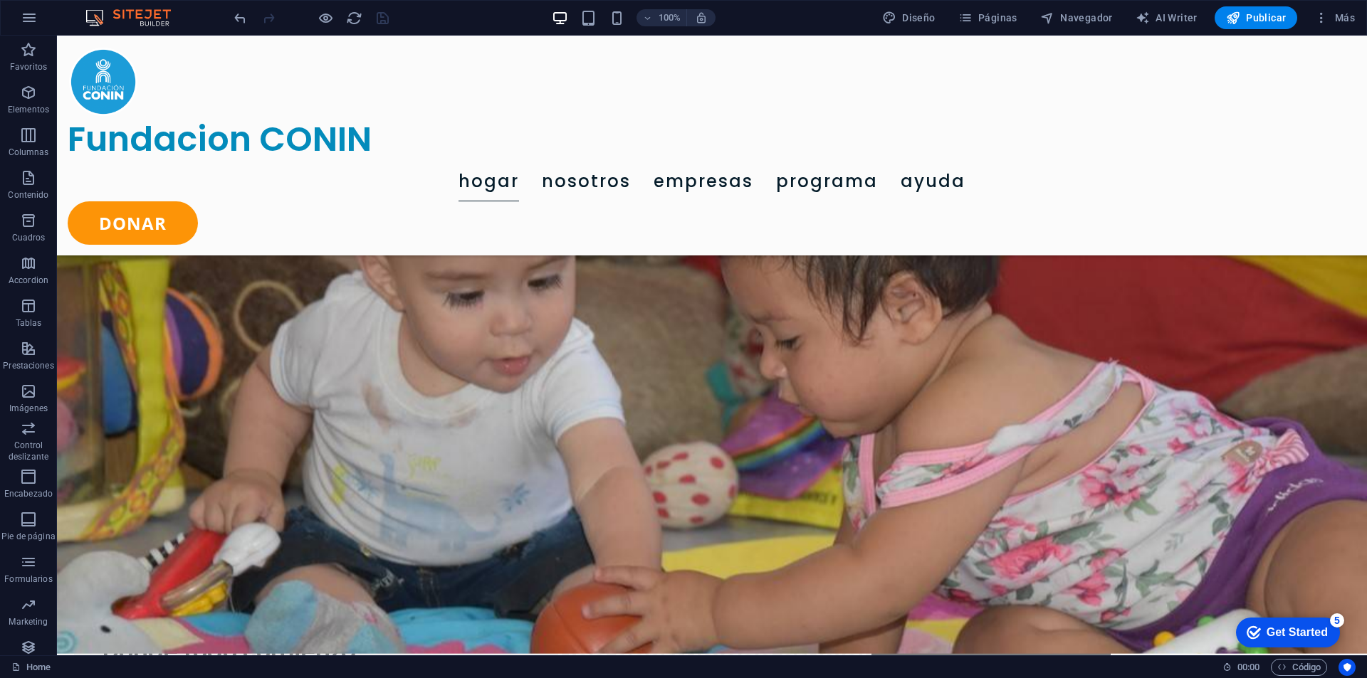
scroll to position [214, 0]
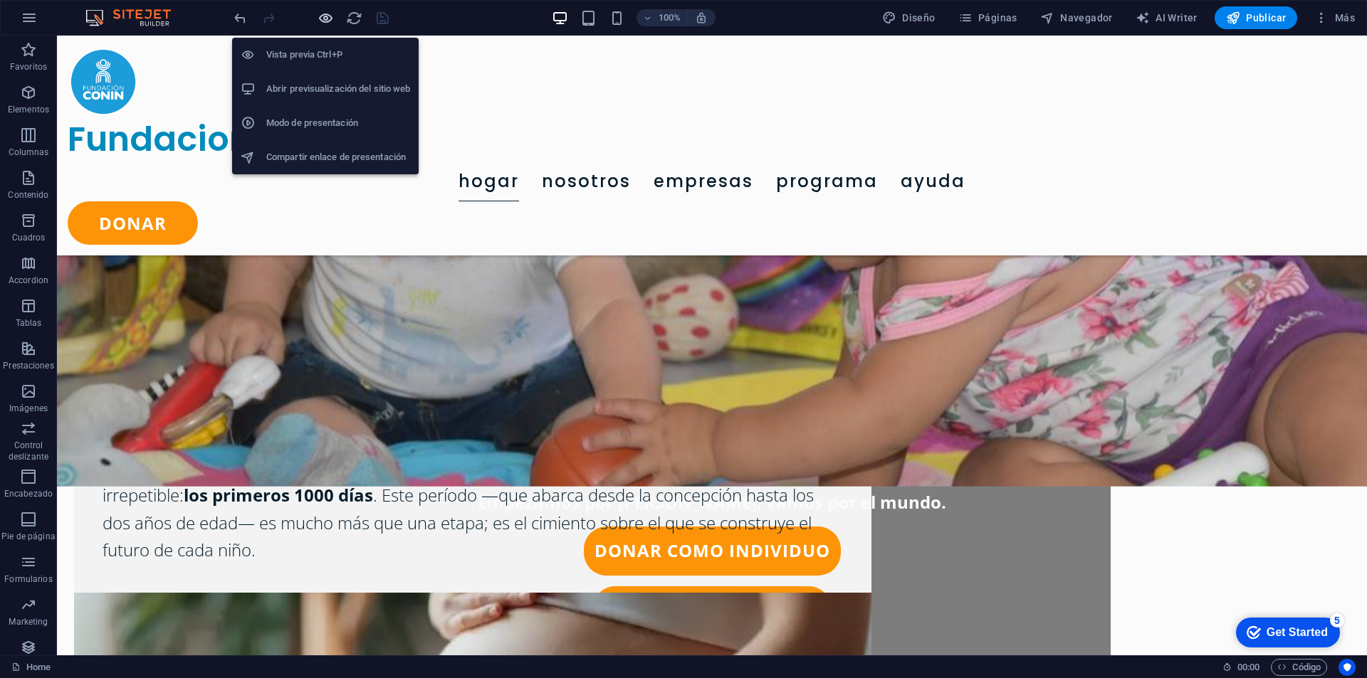
click at [323, 12] on icon "button" at bounding box center [325, 18] width 16 height 16
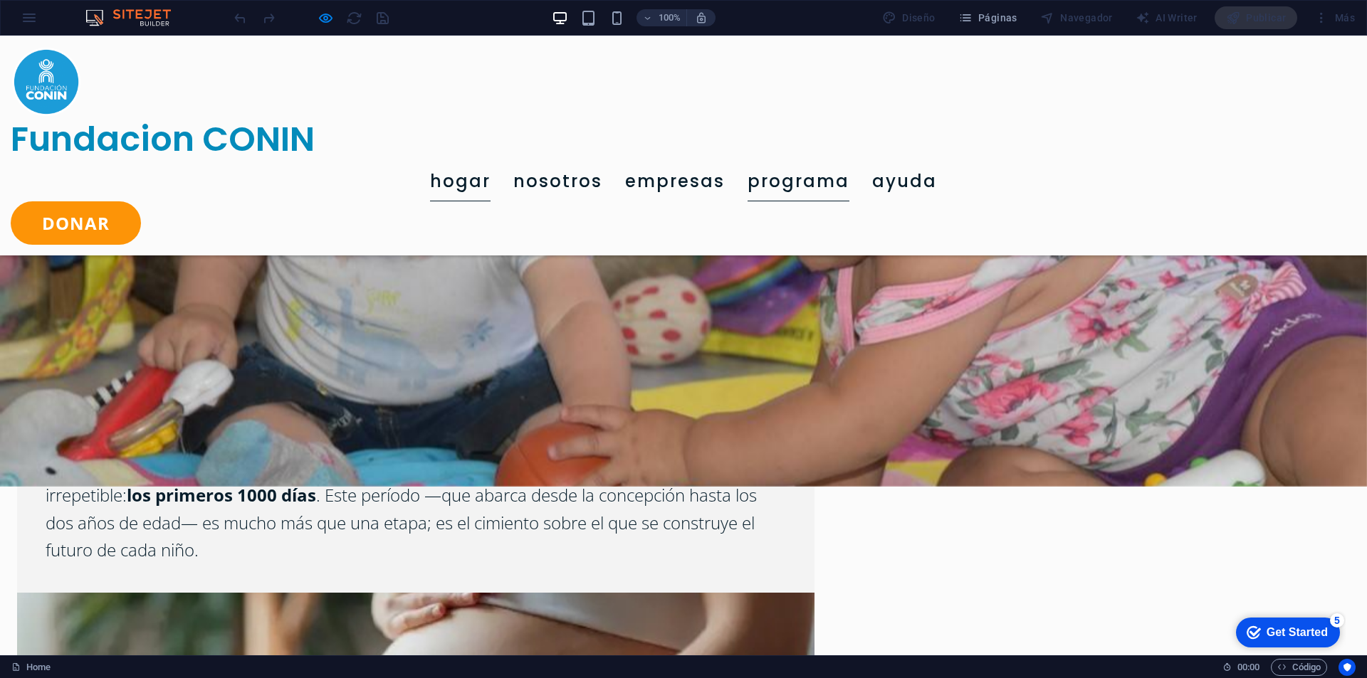
click at [849, 162] on link "Programa" at bounding box center [798, 182] width 102 height 40
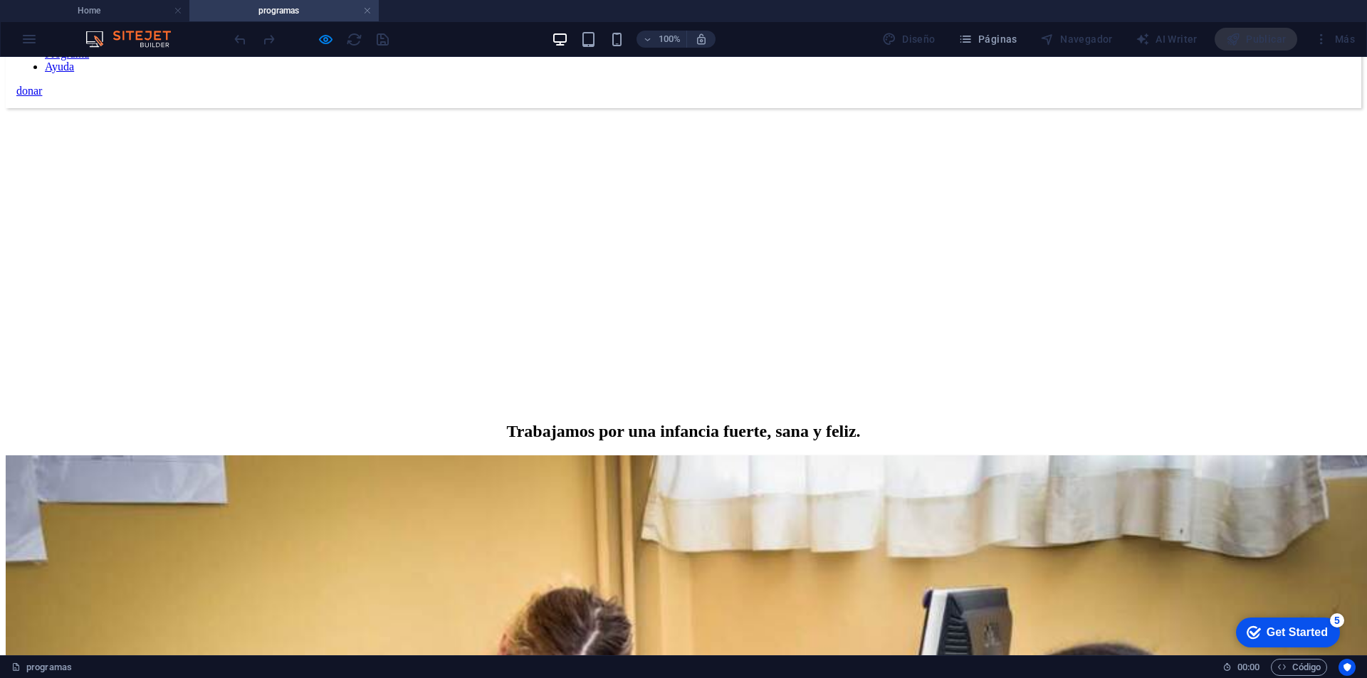
scroll to position [2064, 0]
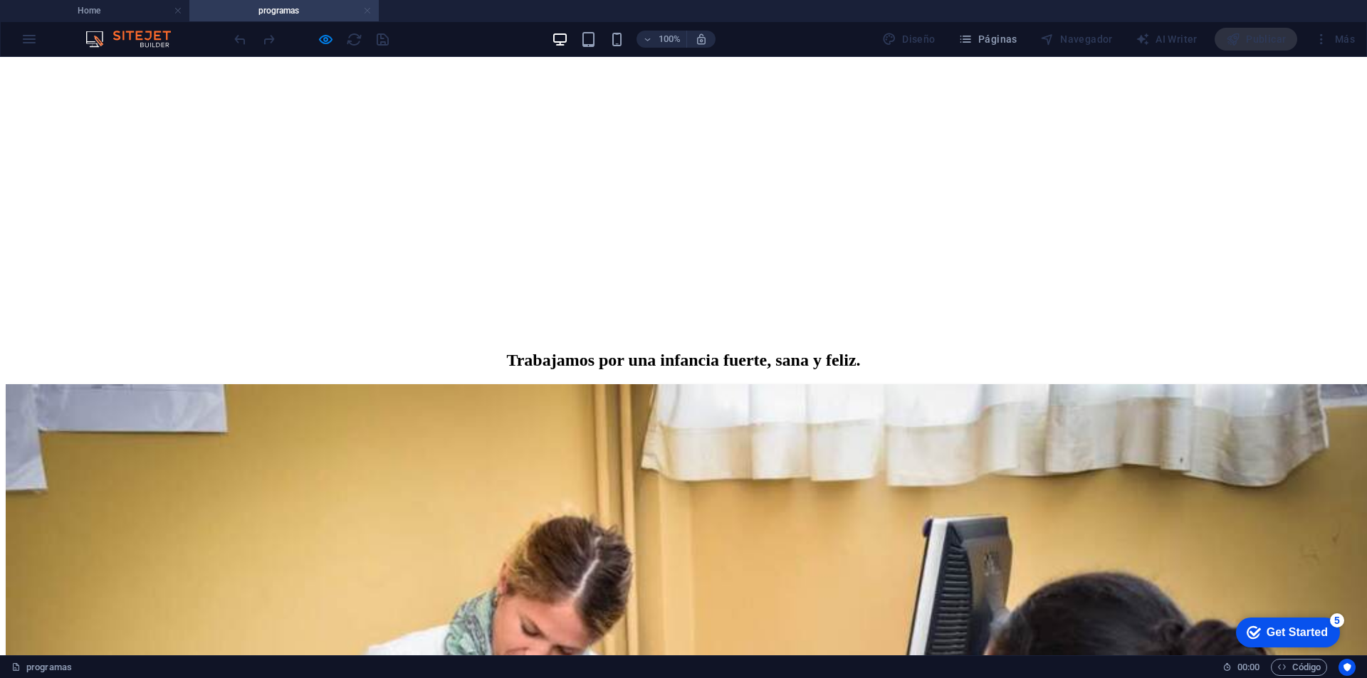
click at [367, 13] on link at bounding box center [367, 11] width 9 height 14
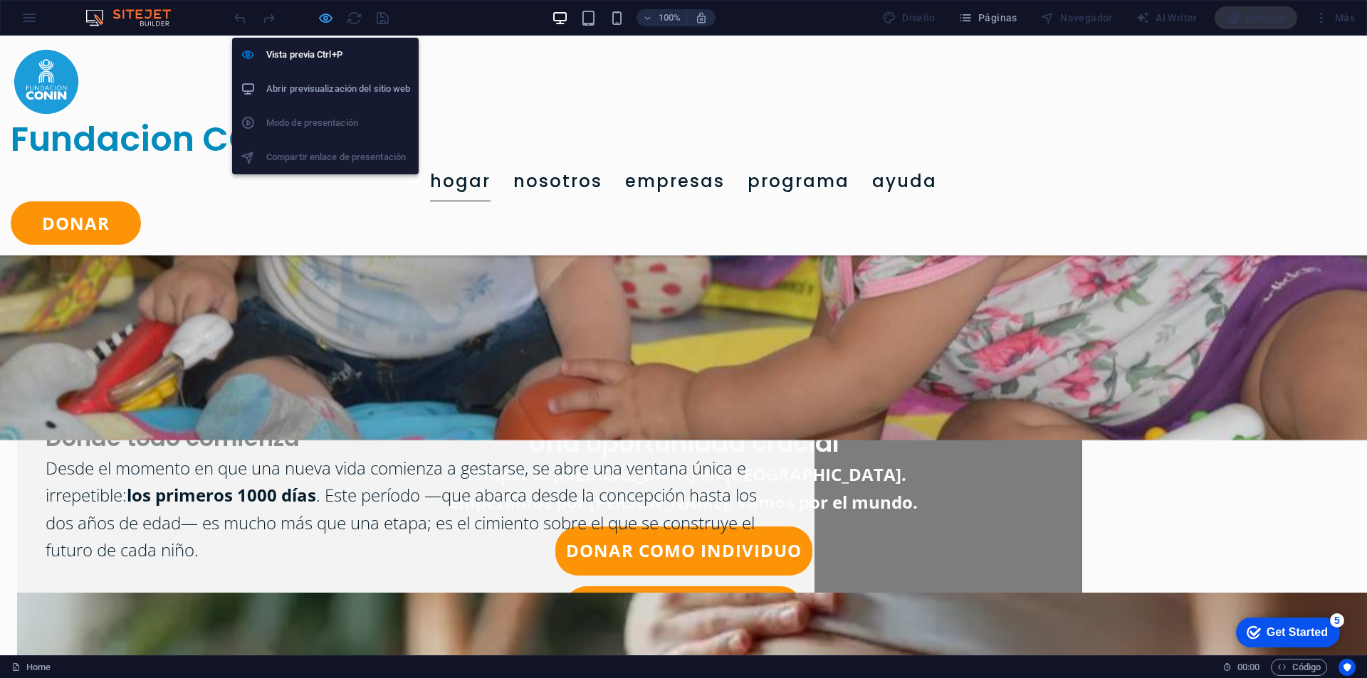
click at [322, 14] on icon "button" at bounding box center [325, 18] width 16 height 16
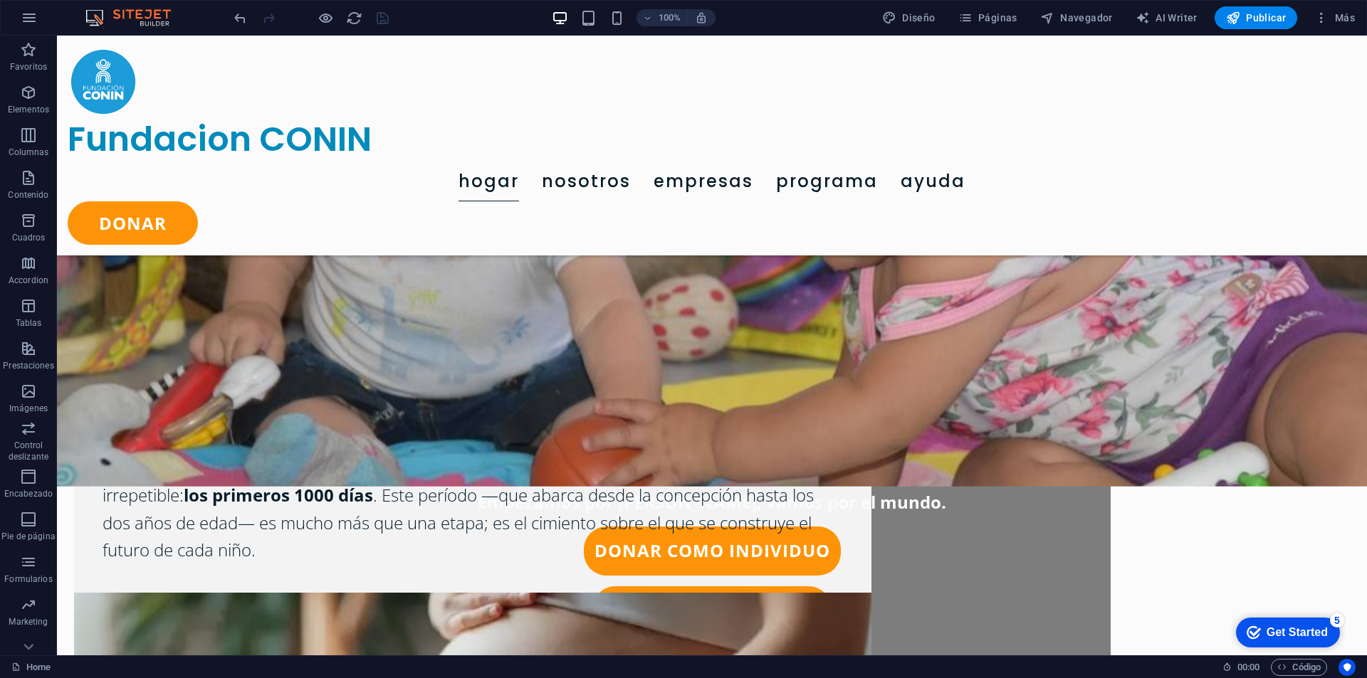
scroll to position [0, 0]
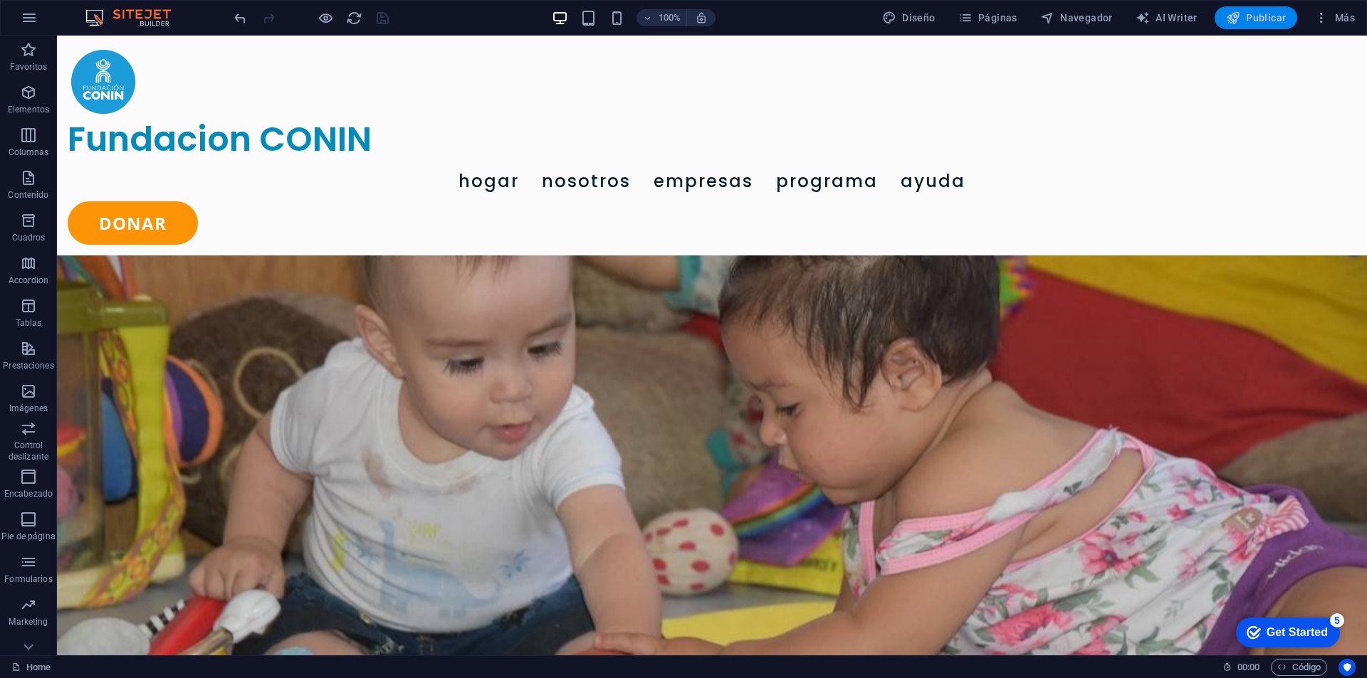
click at [1254, 16] on span "Publicar" at bounding box center [1256, 18] width 61 height 14
